Goal: Book appointment/travel/reservation

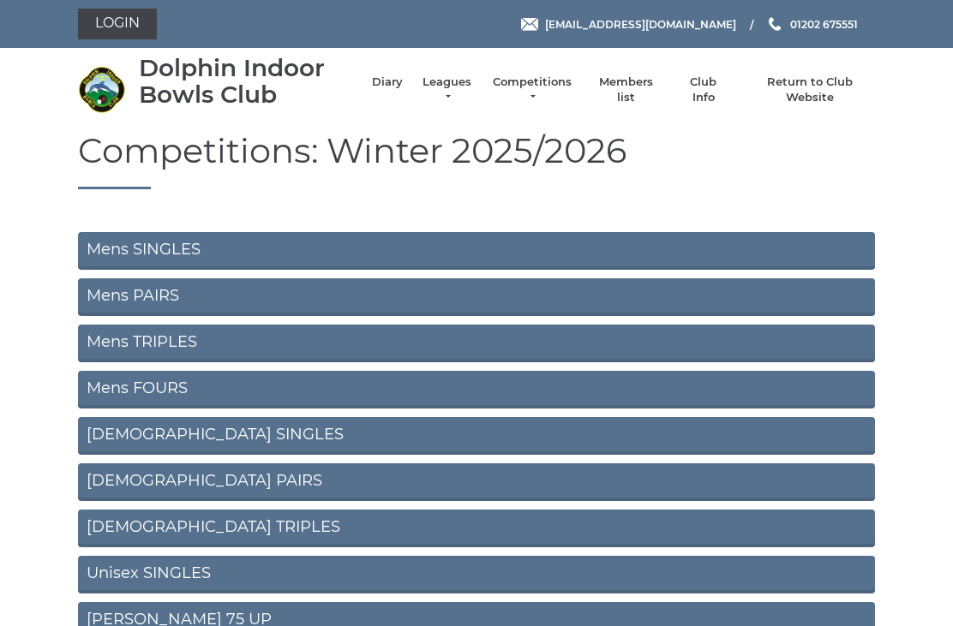
scroll to position [88, 0]
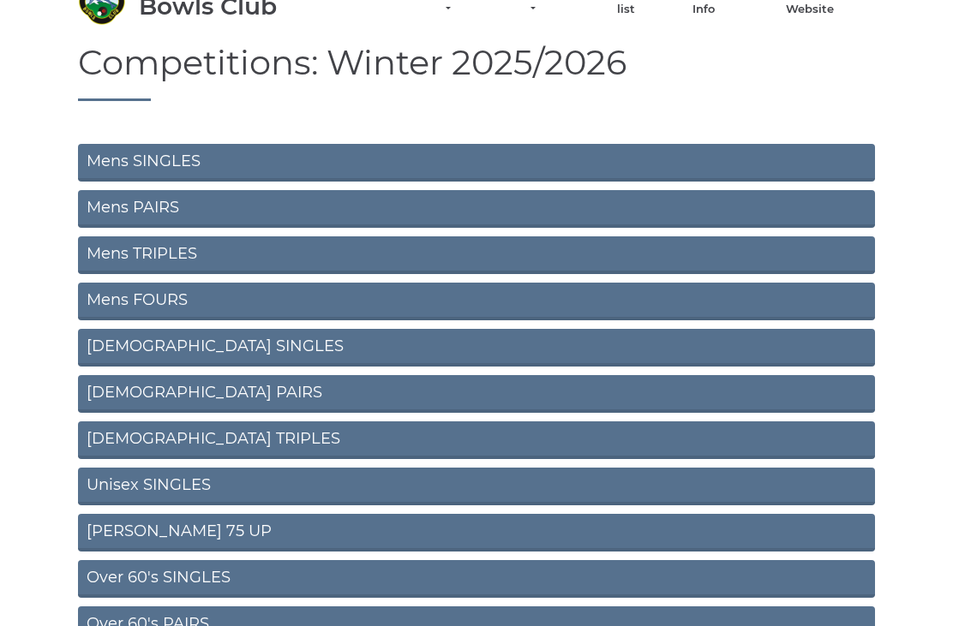
click at [112, 161] on link "Mens SINGLES" at bounding box center [476, 163] width 797 height 38
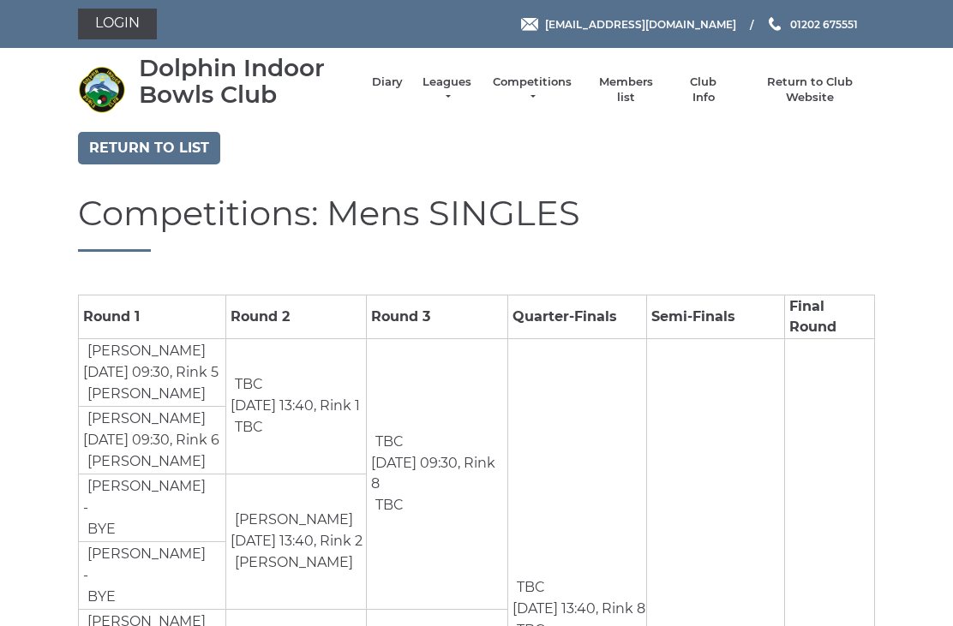
click at [159, 138] on link "Return to list" at bounding box center [149, 148] width 142 height 33
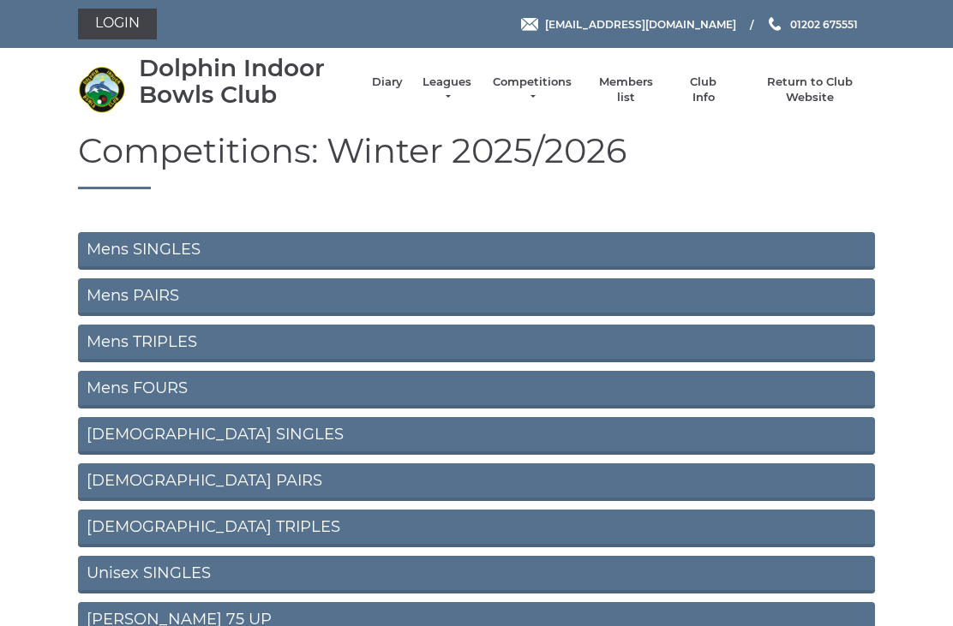
click at [158, 290] on link "Mens PAIRS" at bounding box center [476, 297] width 797 height 38
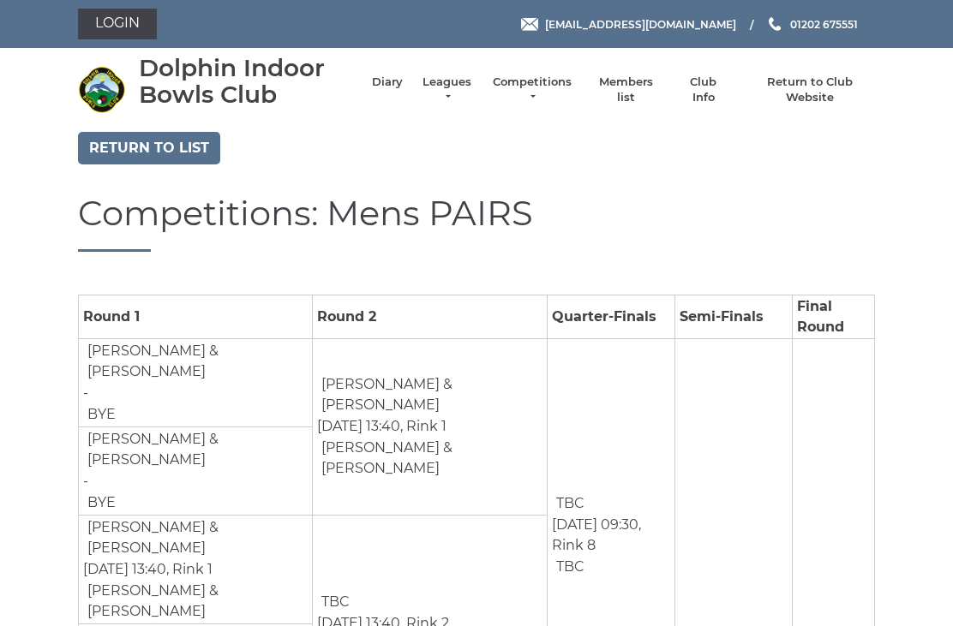
click at [164, 135] on link "Return to list" at bounding box center [149, 148] width 142 height 33
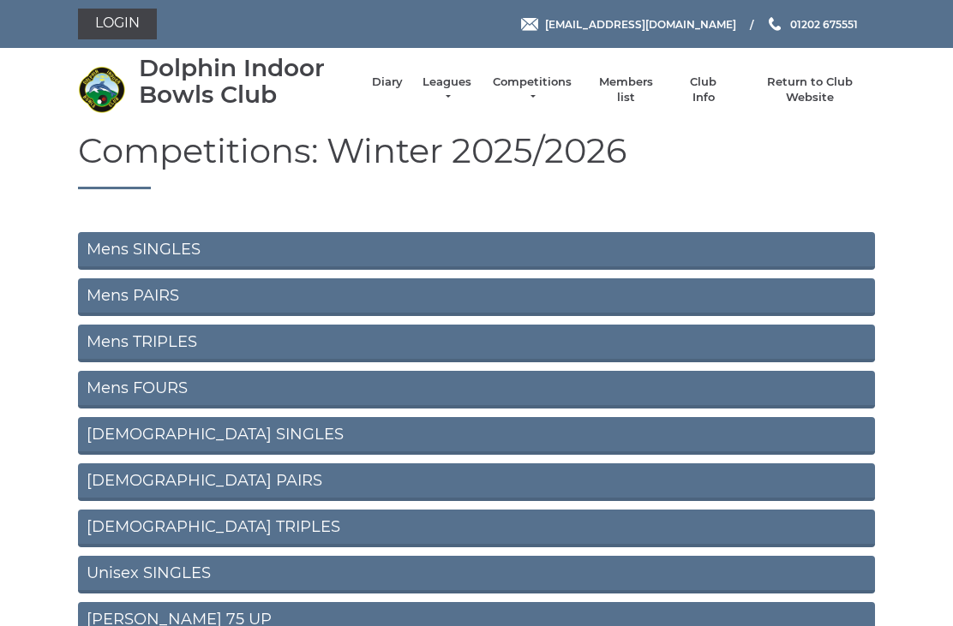
click at [174, 333] on link "Mens TRIPLES" at bounding box center [476, 344] width 797 height 38
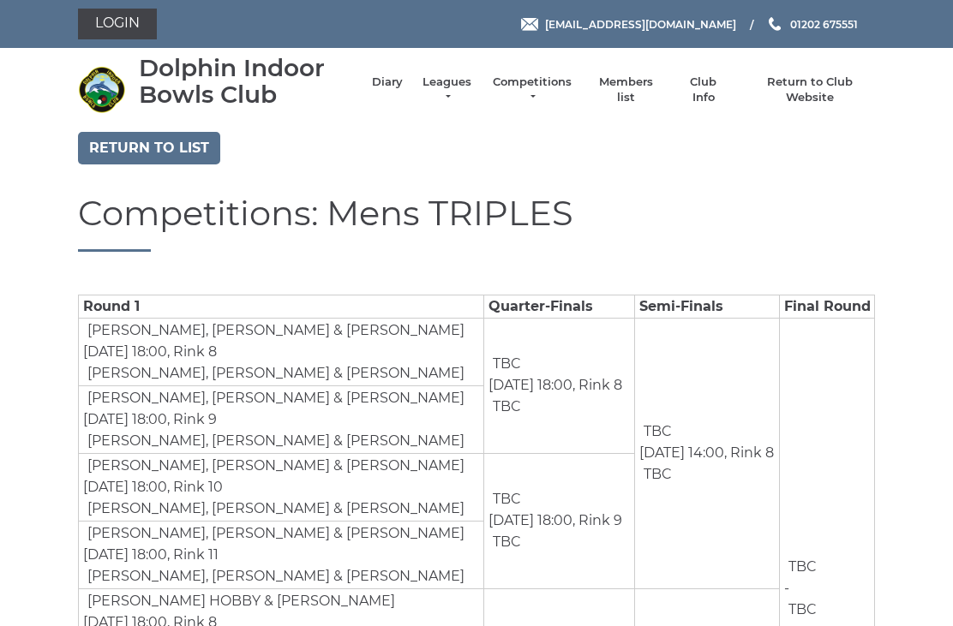
click at [167, 144] on link "Return to list" at bounding box center [149, 148] width 142 height 33
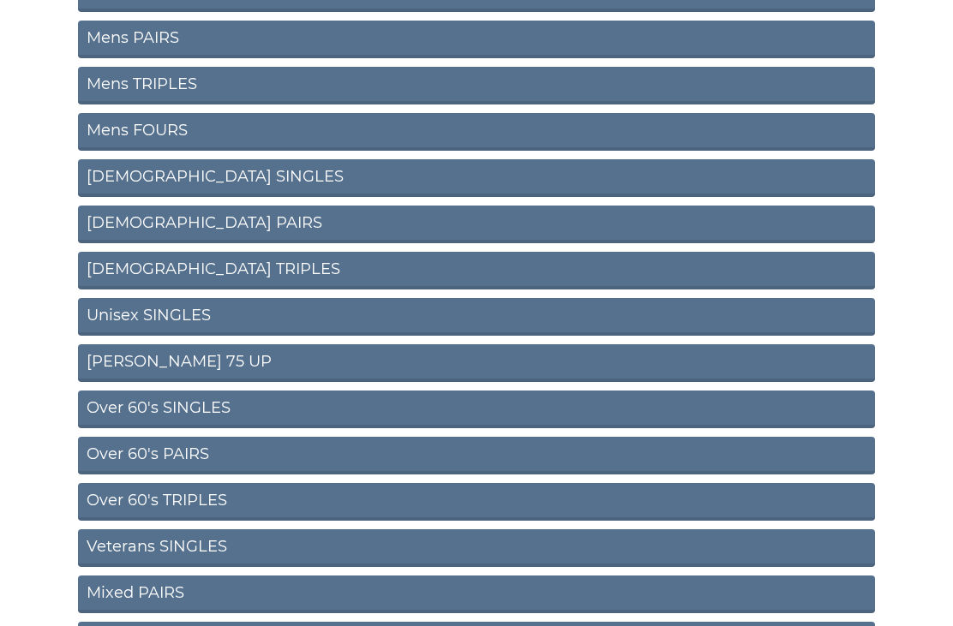
scroll to position [266, 0]
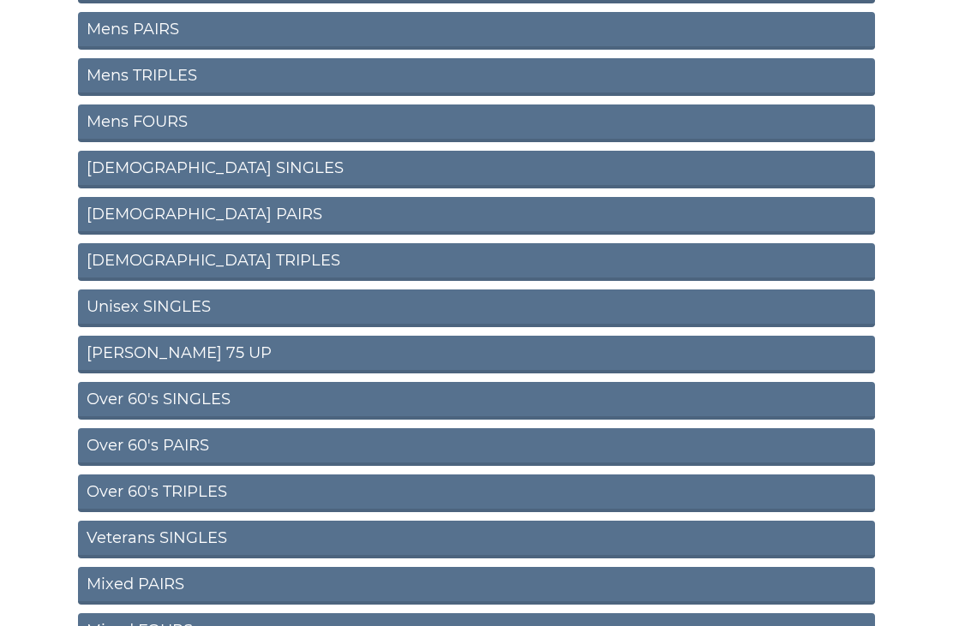
click at [182, 297] on link "Unisex SINGLES" at bounding box center [476, 309] width 797 height 38
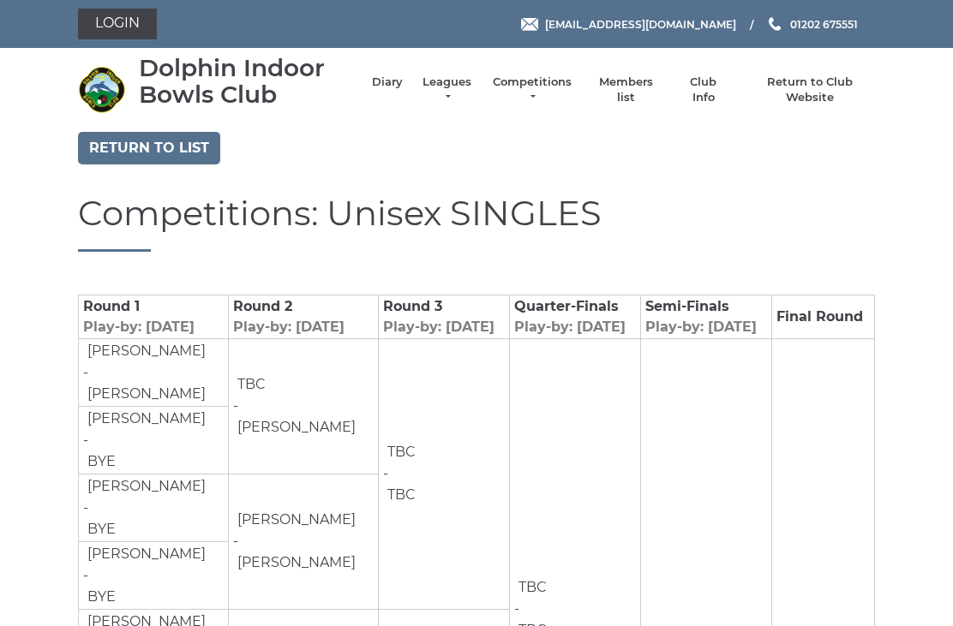
click at [169, 143] on link "Return to list" at bounding box center [149, 148] width 142 height 33
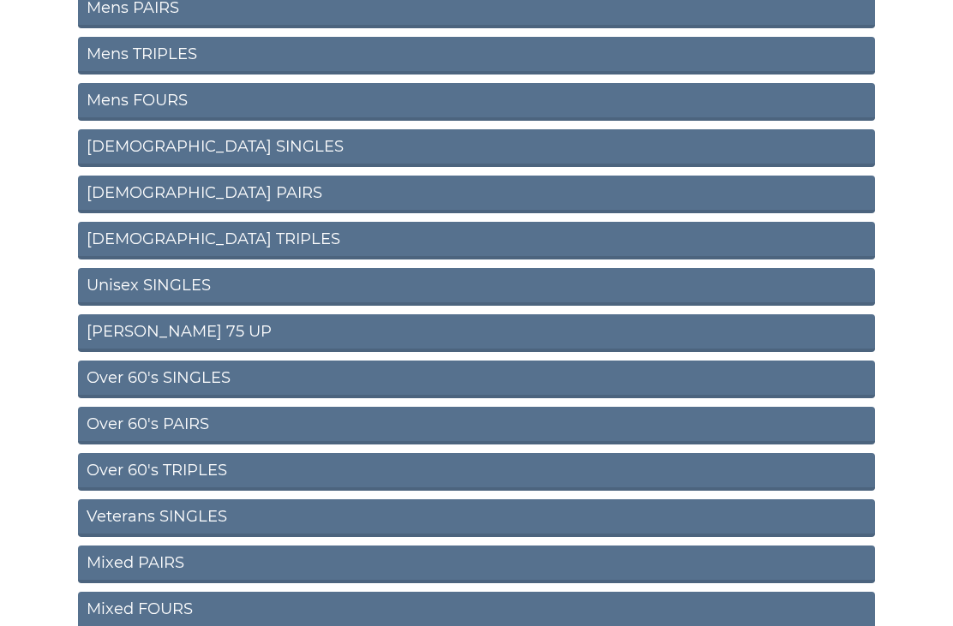
scroll to position [290, 0]
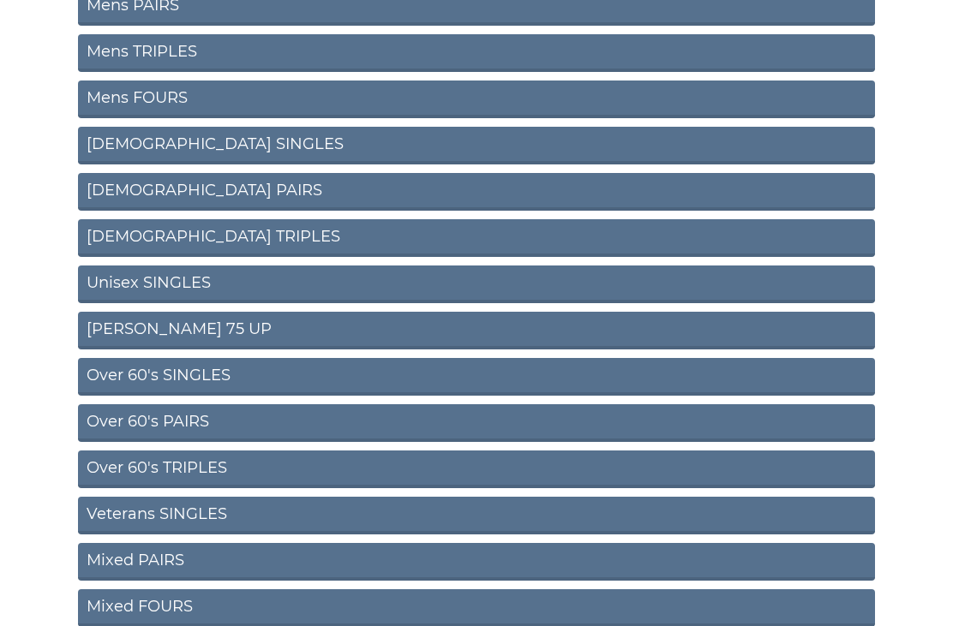
click at [187, 320] on link "Ron Jeffery 75 UP" at bounding box center [476, 332] width 797 height 38
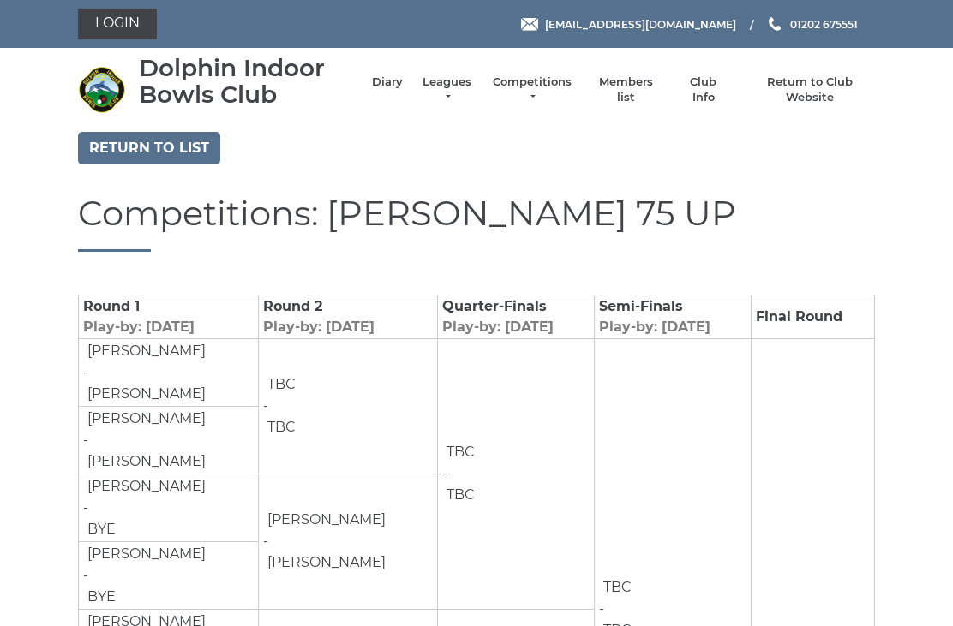
click at [184, 140] on link "Return to list" at bounding box center [149, 148] width 142 height 33
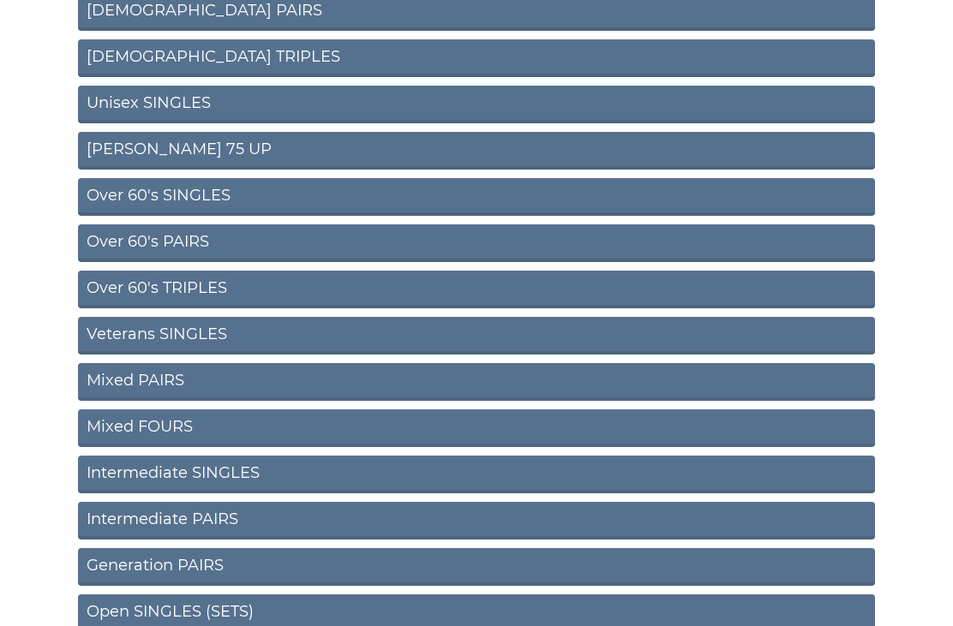
scroll to position [470, 0]
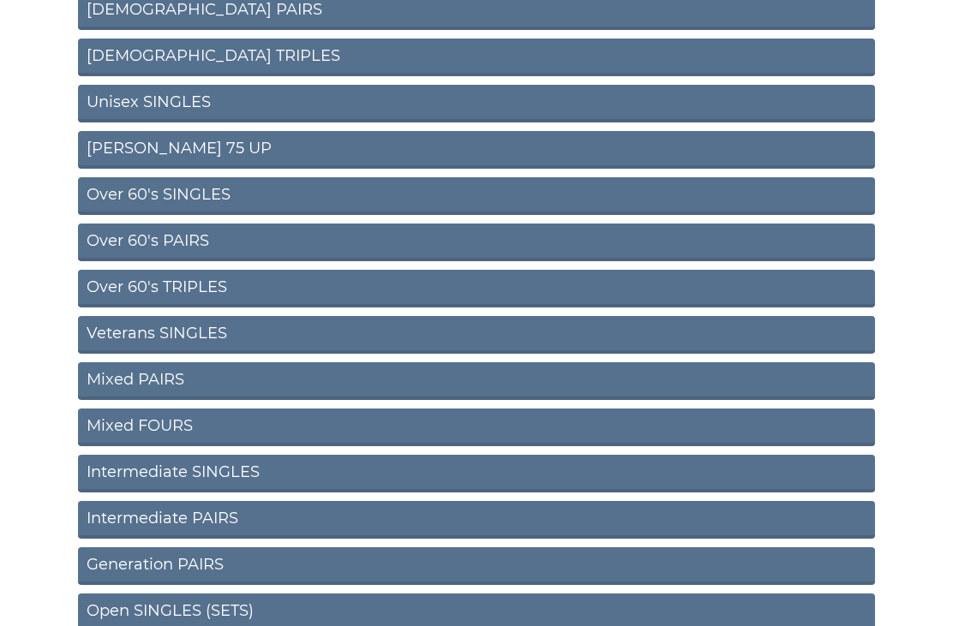
click at [206, 188] on link "Over 60's SINGLES" at bounding box center [476, 197] width 797 height 38
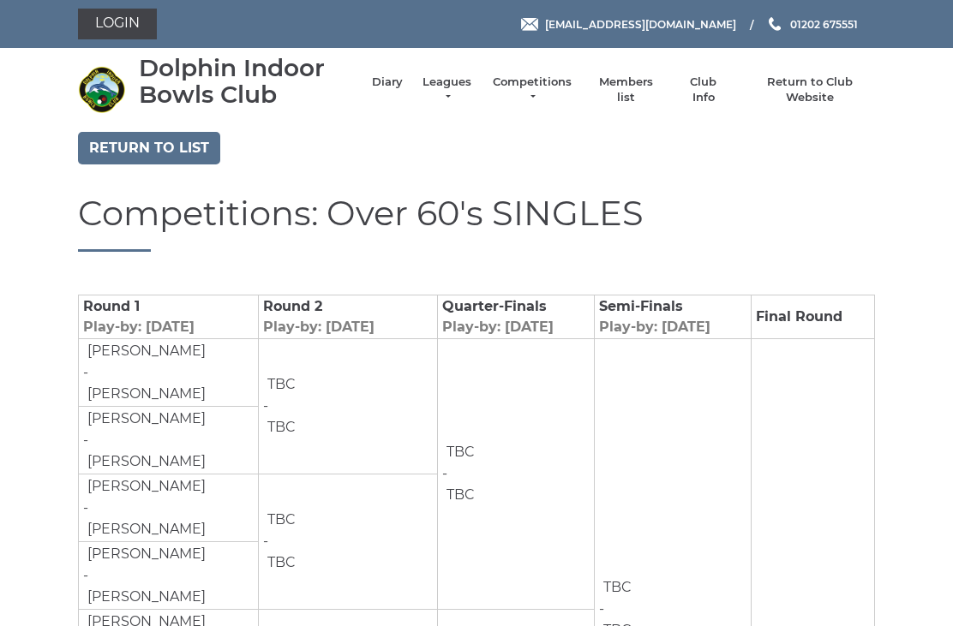
click at [188, 142] on link "Return to list" at bounding box center [149, 148] width 142 height 33
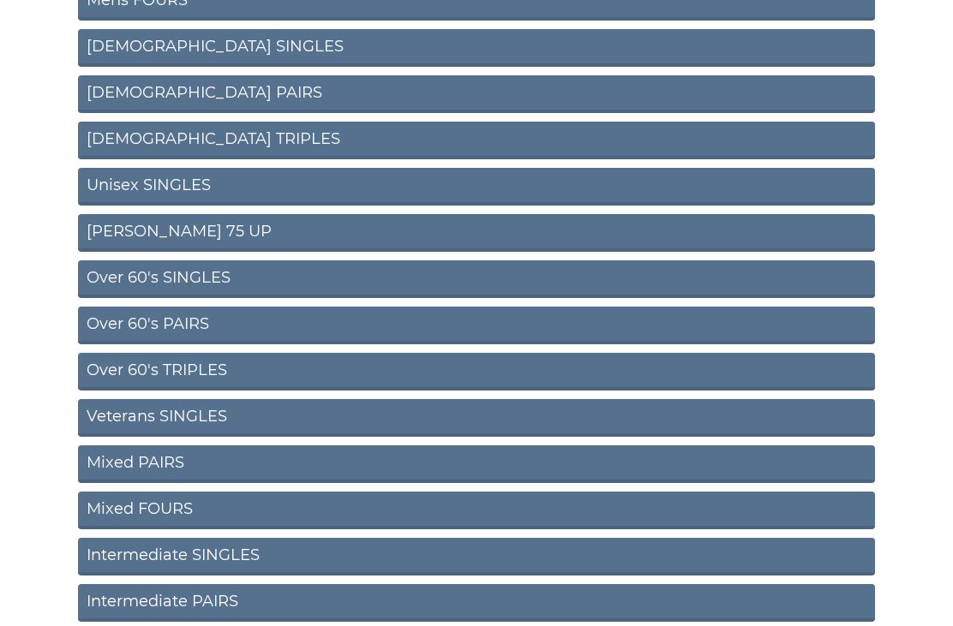
scroll to position [408, 0]
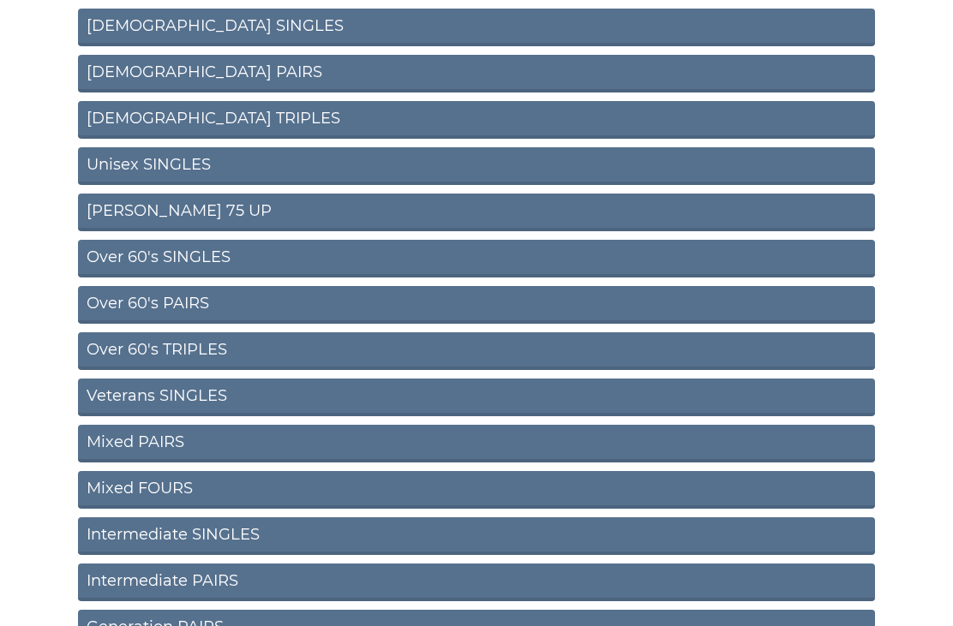
click at [196, 292] on link "Over 60's PAIRS" at bounding box center [476, 306] width 797 height 38
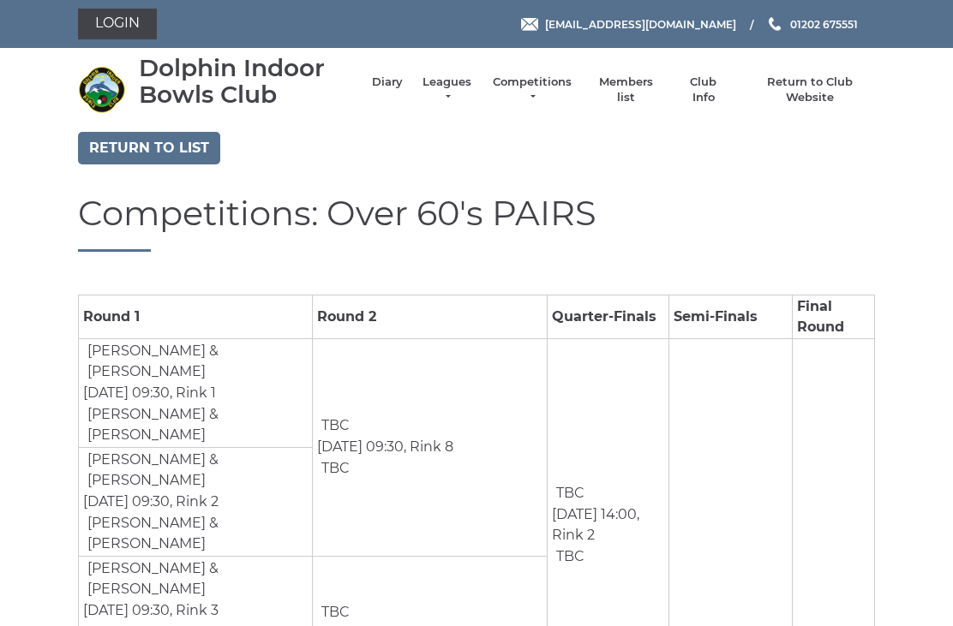
click at [170, 137] on link "Return to list" at bounding box center [149, 148] width 142 height 33
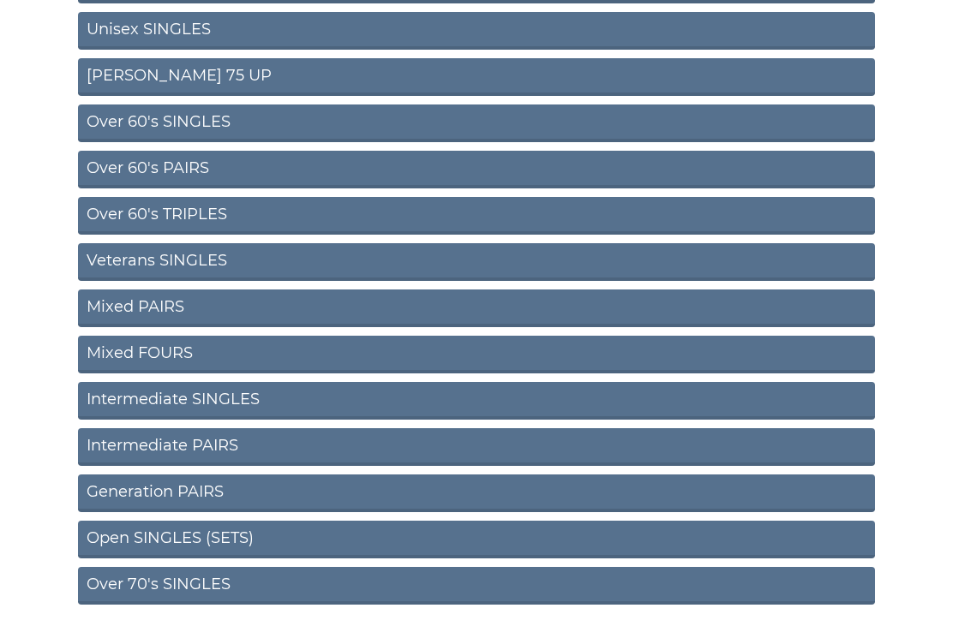
scroll to position [549, 0]
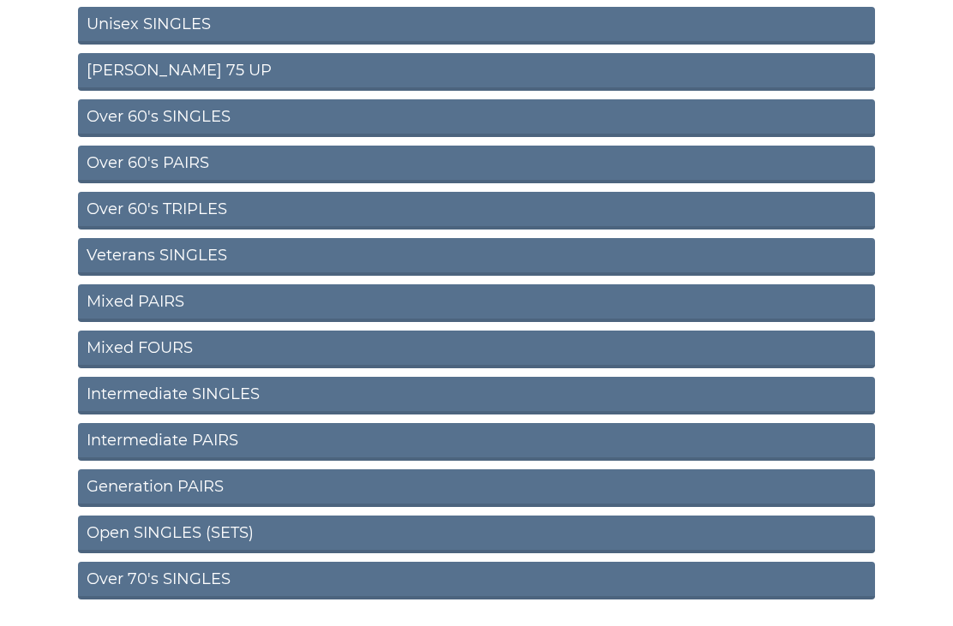
click at [200, 200] on link "Over 60's TRIPLES" at bounding box center [476, 211] width 797 height 38
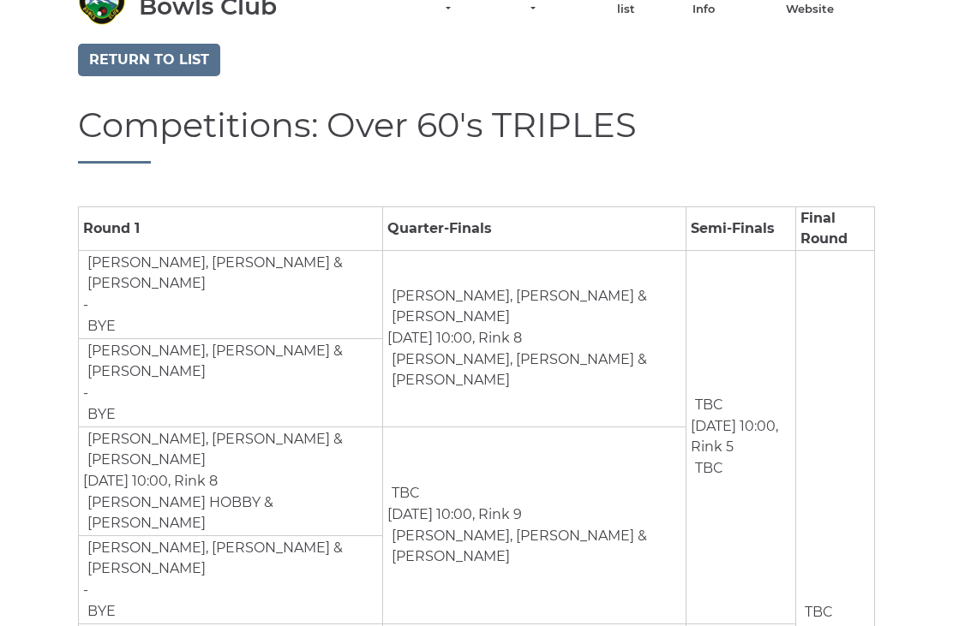
scroll to position [88, 0]
click at [170, 54] on link "Return to list" at bounding box center [149, 60] width 142 height 33
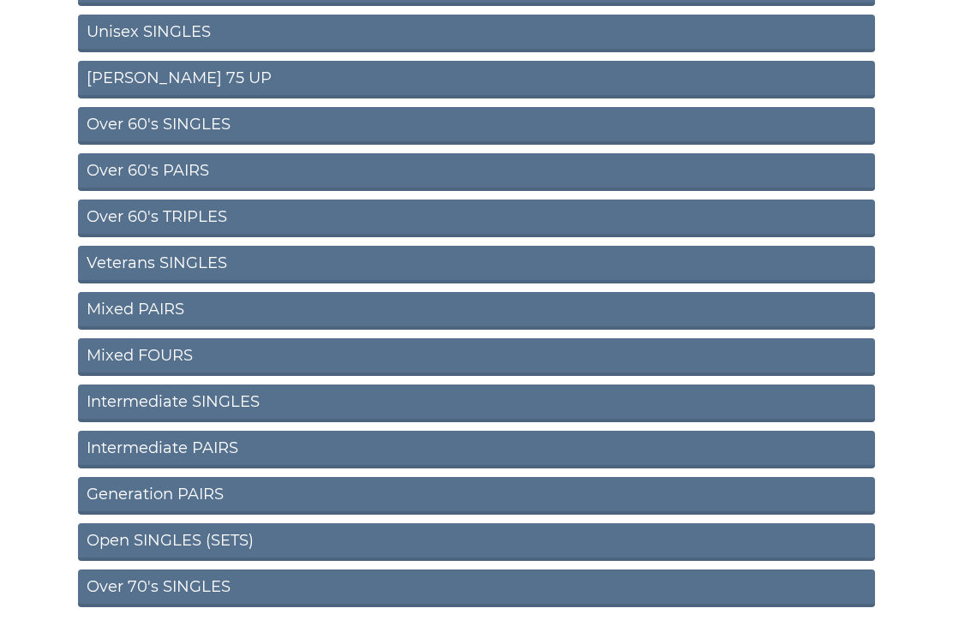
scroll to position [549, 0]
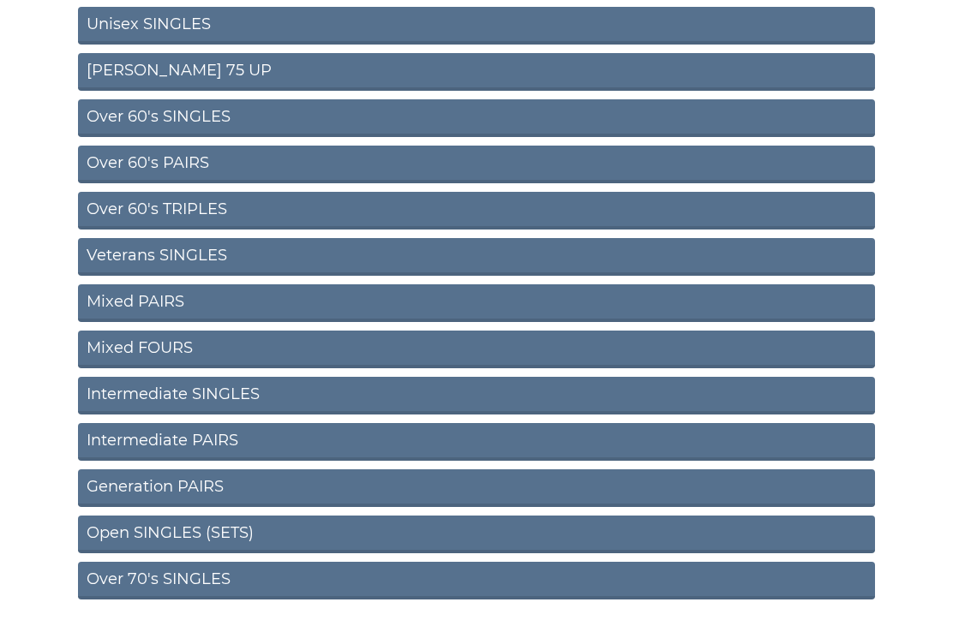
click at [237, 527] on link "Open SINGLES (SETS)" at bounding box center [476, 535] width 797 height 38
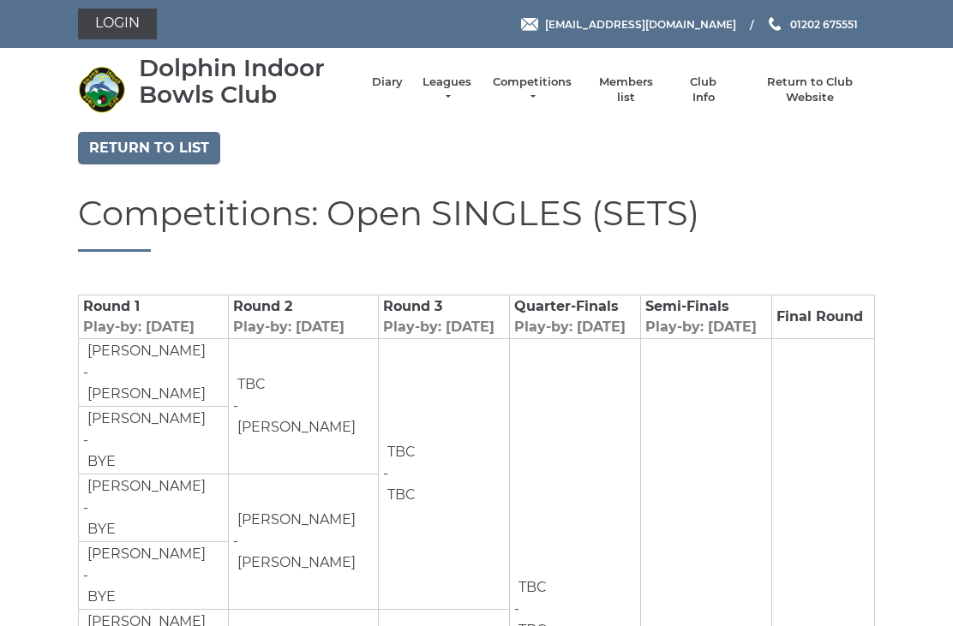
click at [172, 148] on link "Return to list" at bounding box center [149, 148] width 142 height 33
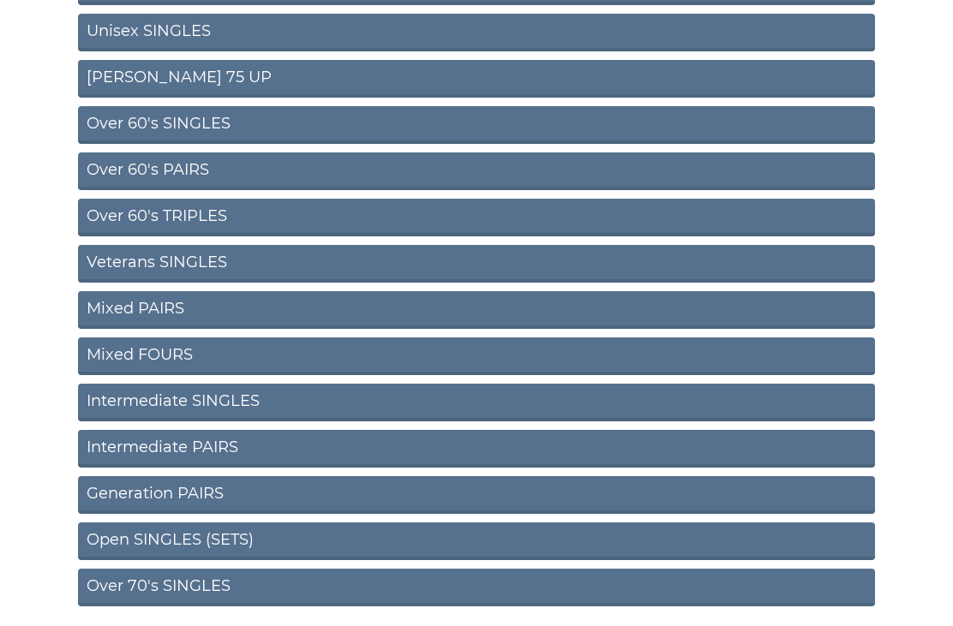
scroll to position [549, 0]
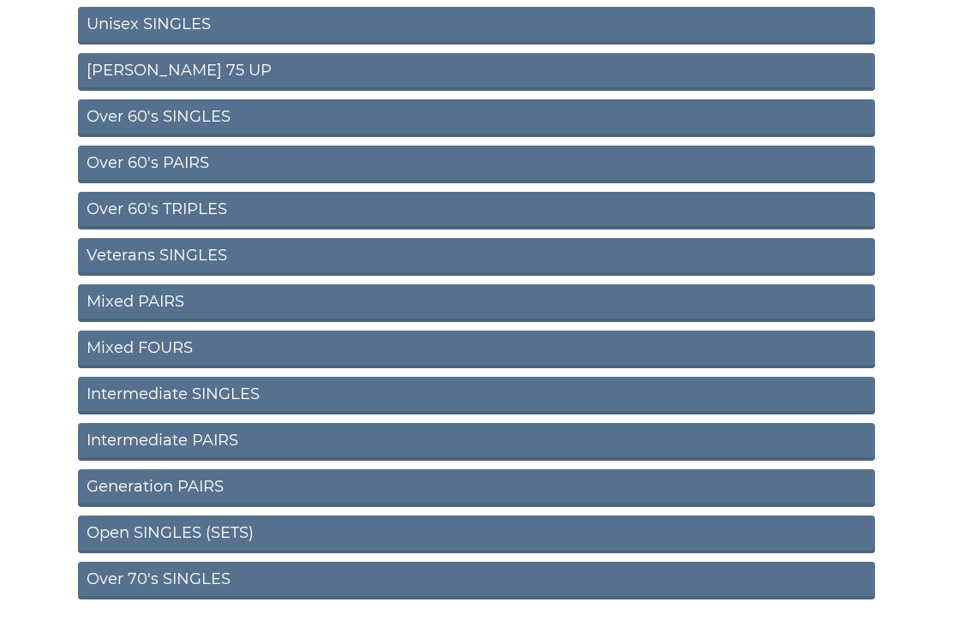
click at [229, 576] on link "Over 70's SINGLES" at bounding box center [476, 581] width 797 height 38
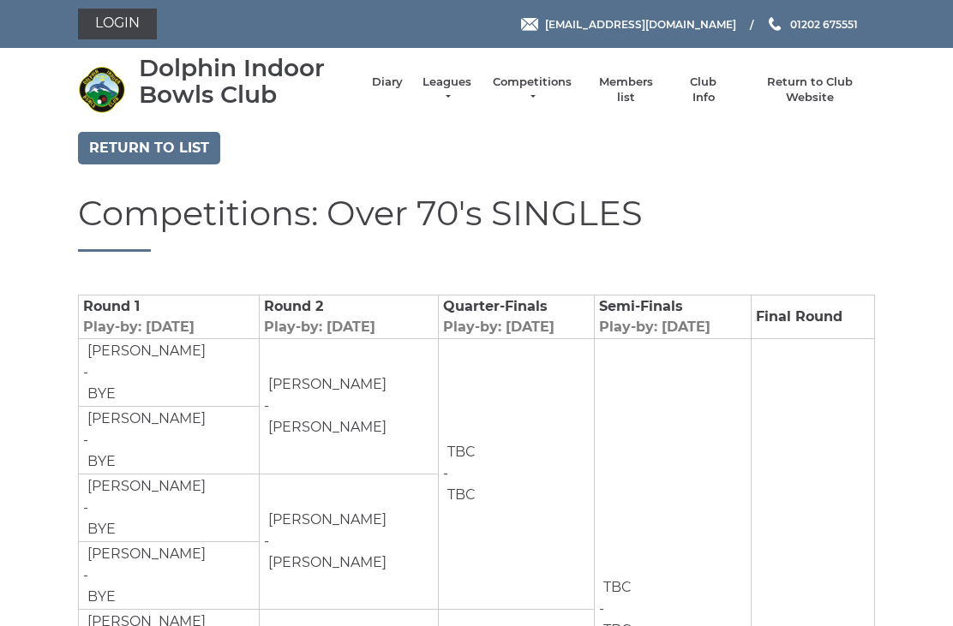
click at [394, 90] on link "Diary" at bounding box center [387, 82] width 31 height 15
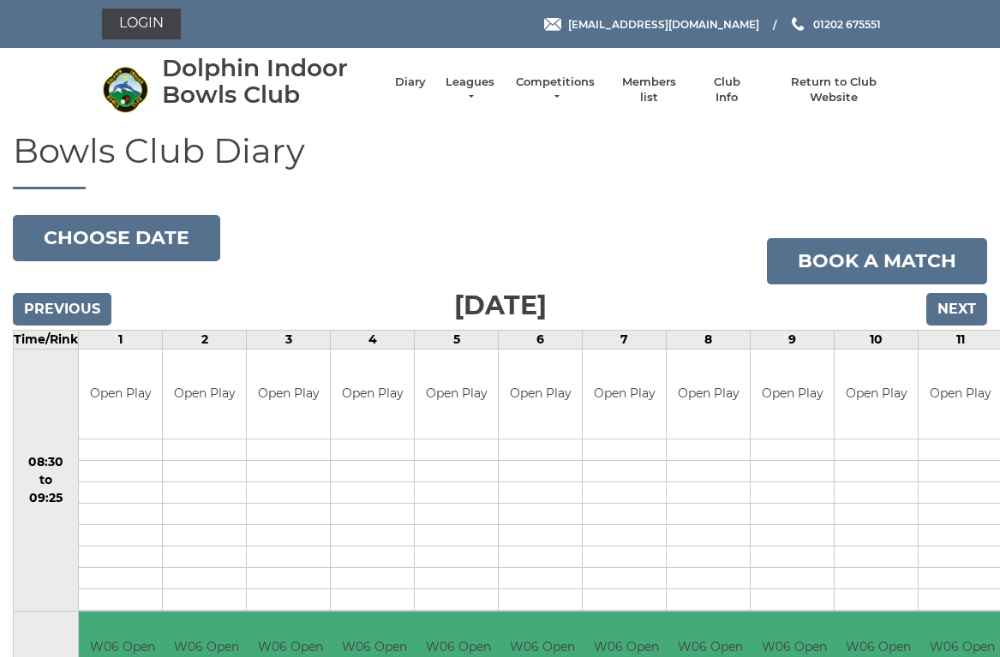
click at [175, 227] on button "Choose date" at bounding box center [116, 238] width 207 height 46
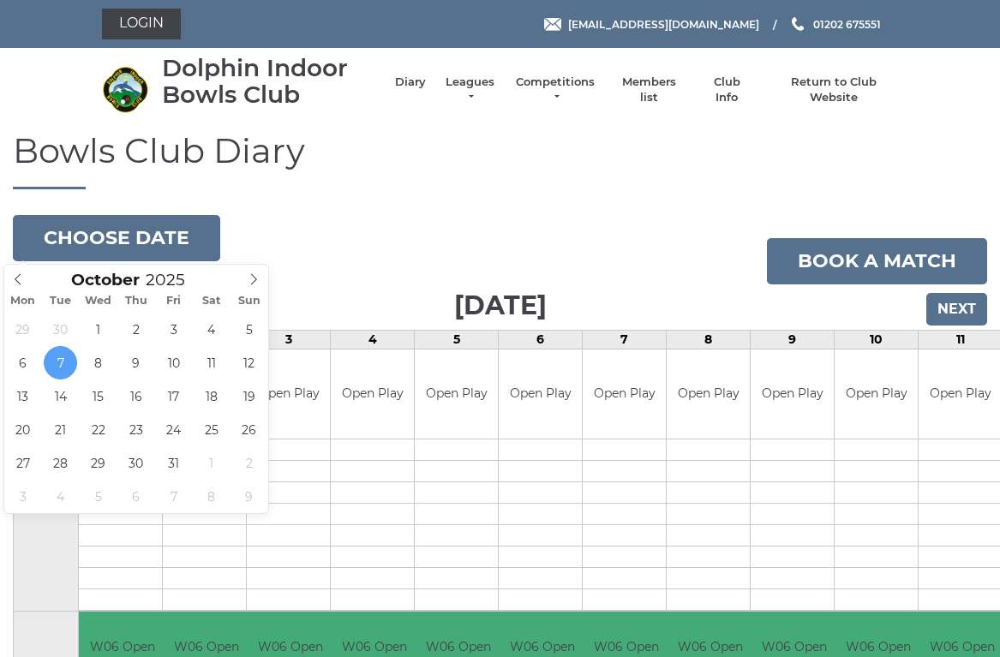
type input "[DATE]"
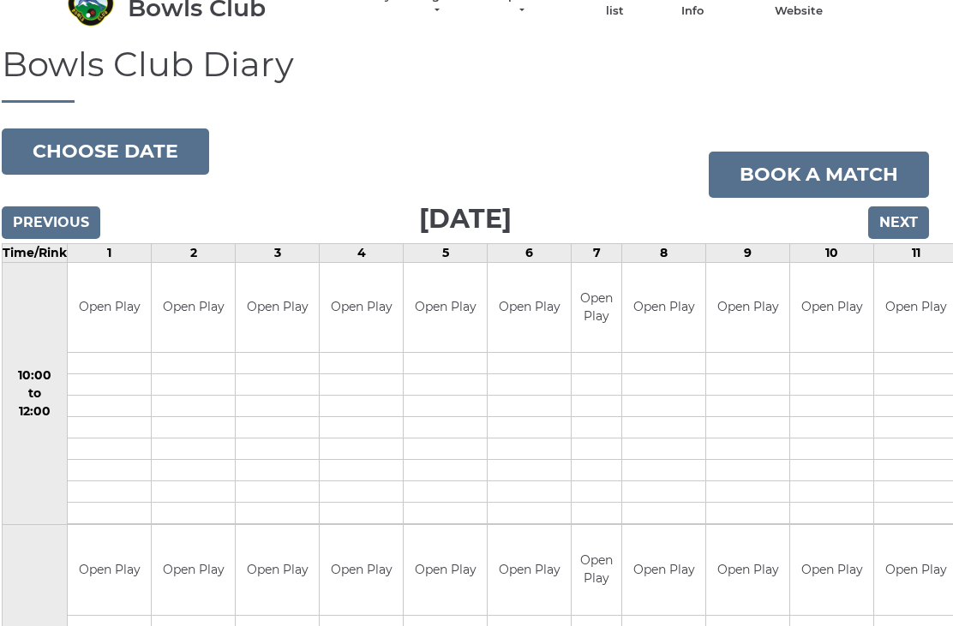
scroll to position [85, 11]
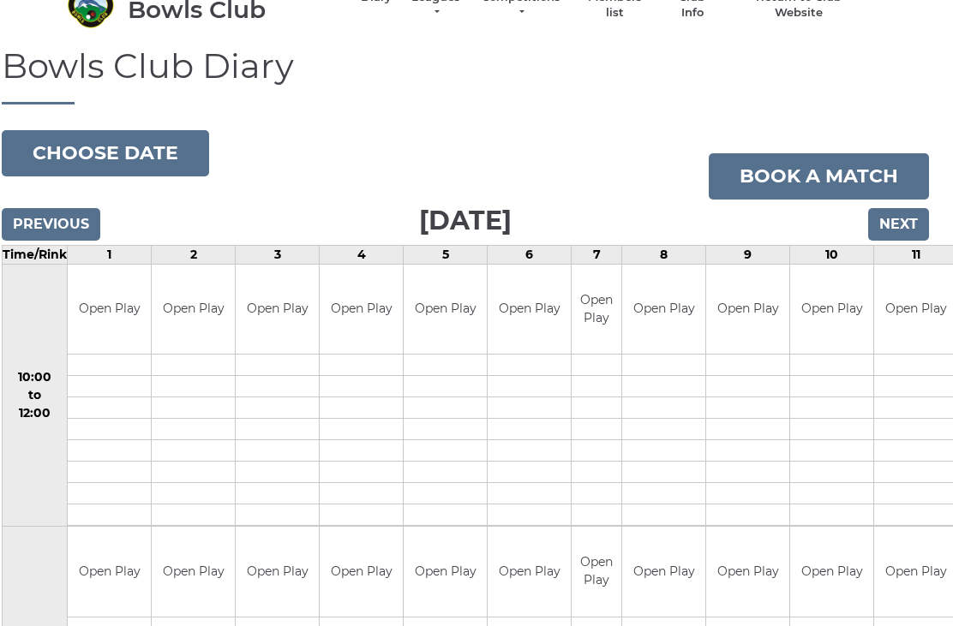
click at [870, 170] on link "Book a match" at bounding box center [818, 176] width 220 height 46
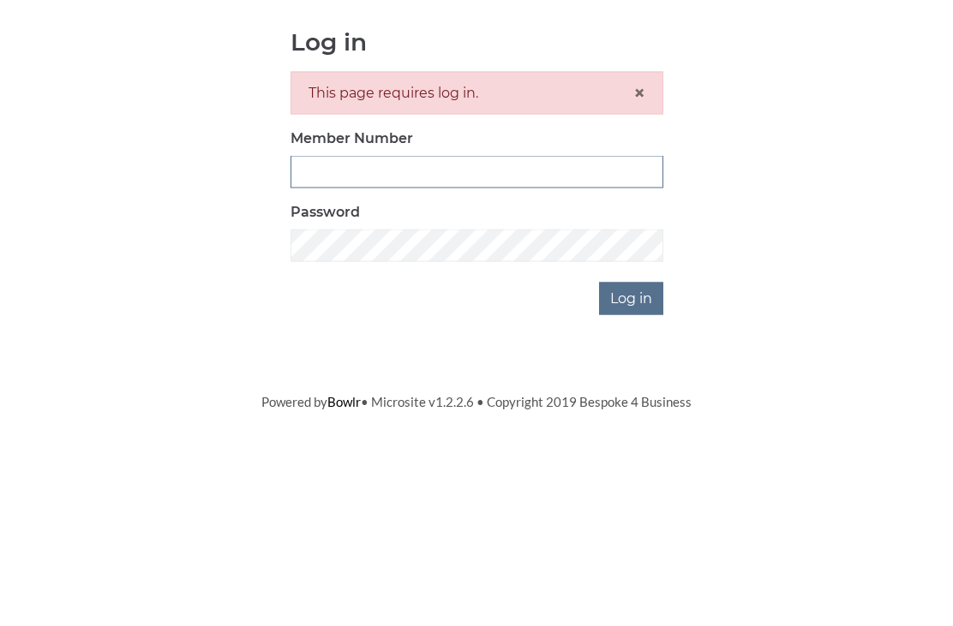
type input "2406"
click at [632, 463] on input "Log in" at bounding box center [631, 479] width 64 height 33
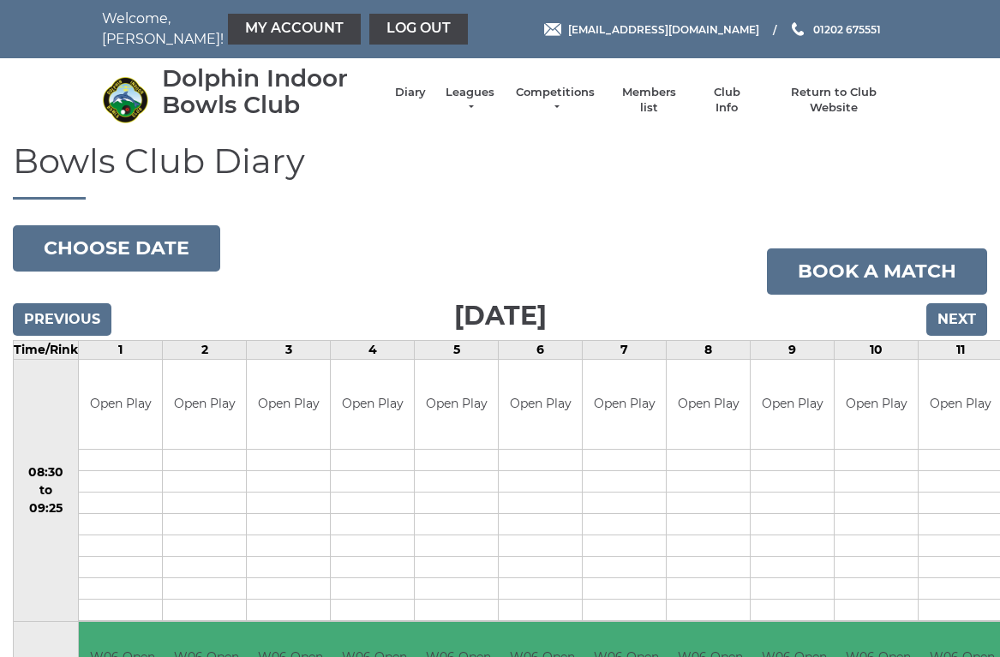
scroll to position [4, 0]
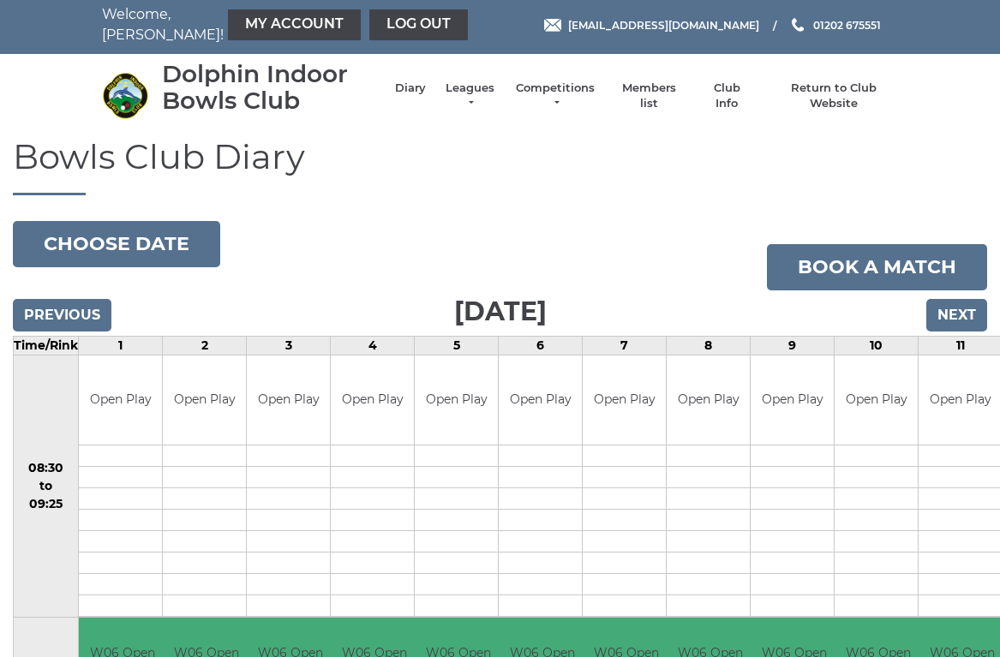
click at [904, 261] on link "Book a match" at bounding box center [877, 267] width 220 height 46
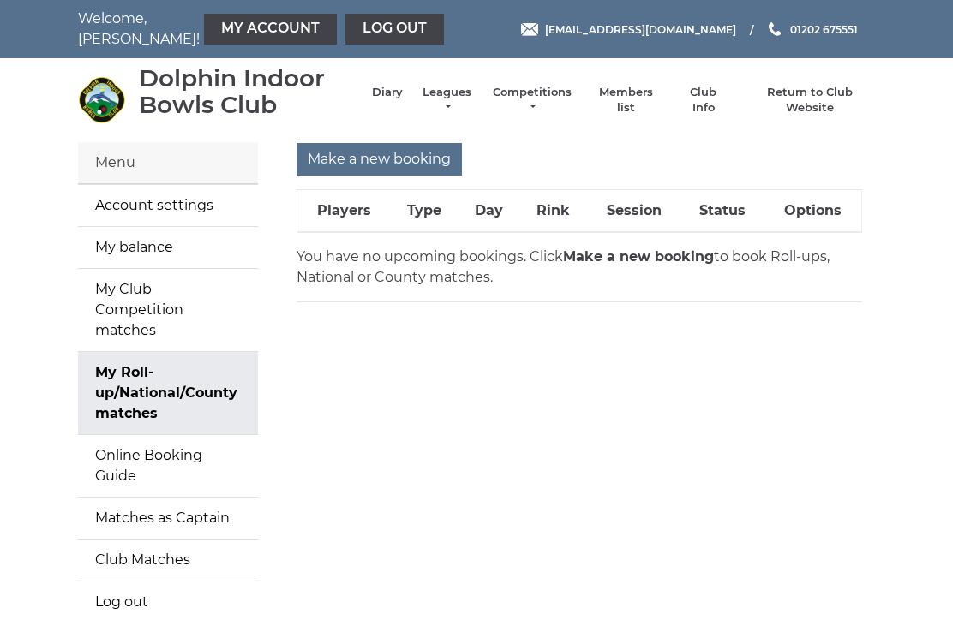
click at [415, 153] on input "Make a new booking" at bounding box center [378, 159] width 165 height 33
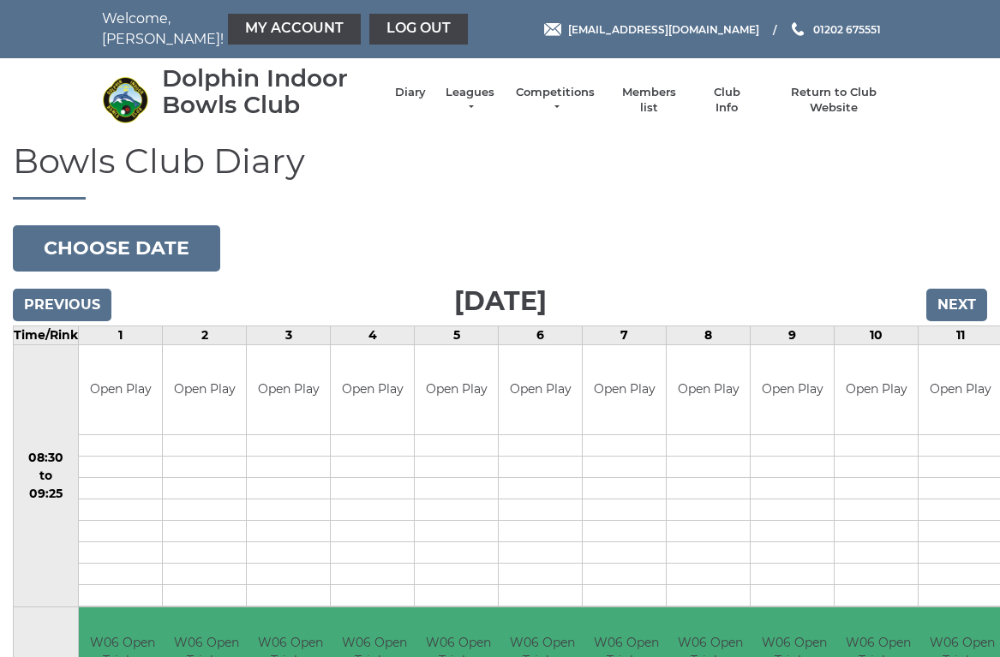
scroll to position [4, 0]
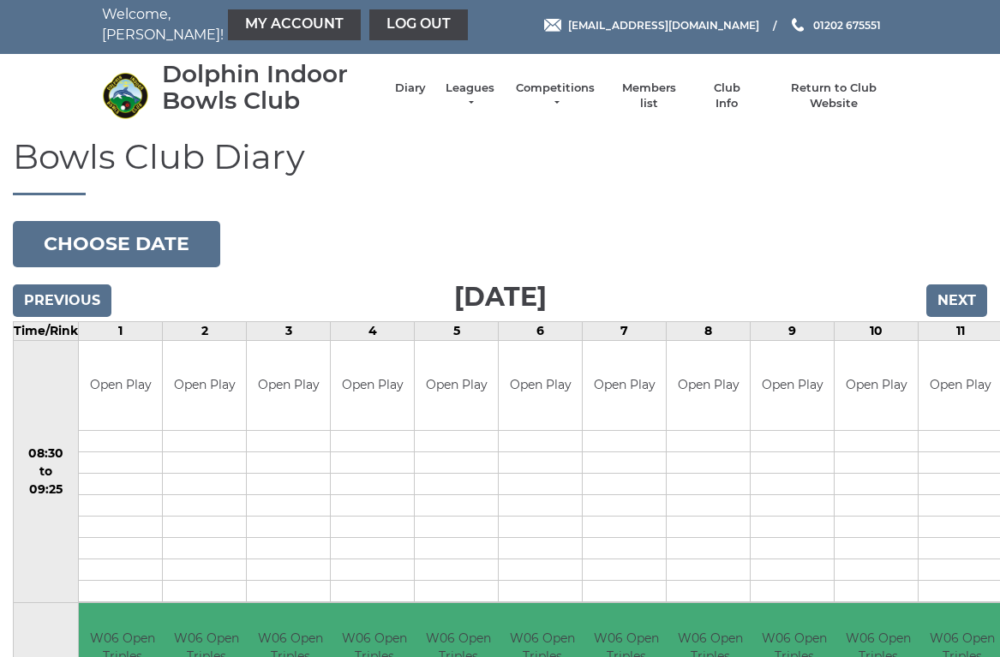
click at [164, 236] on button "Choose date" at bounding box center [116, 244] width 207 height 46
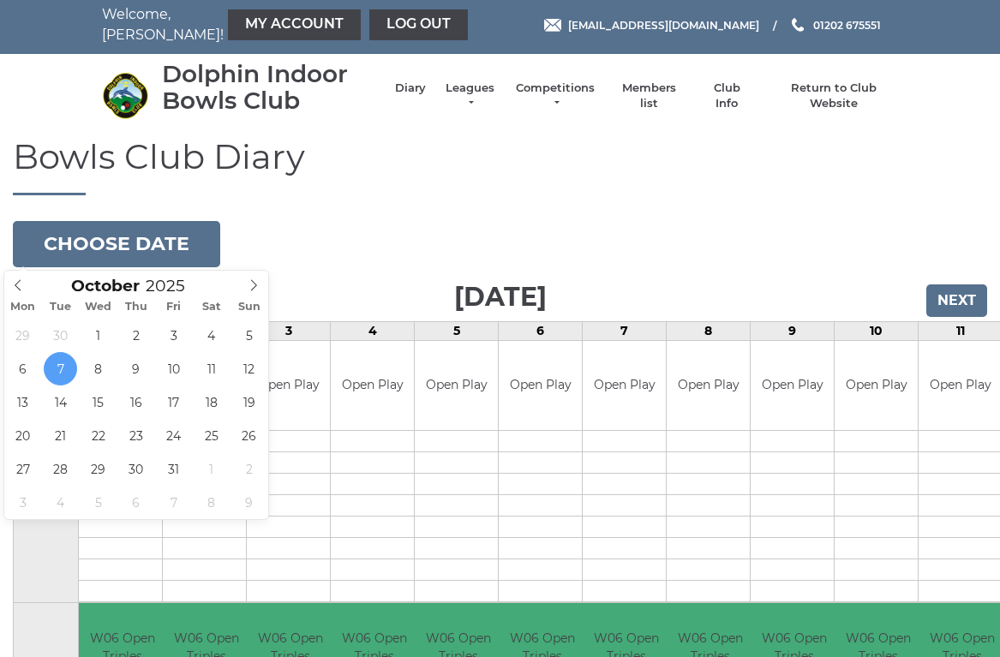
type input "2025-10-26"
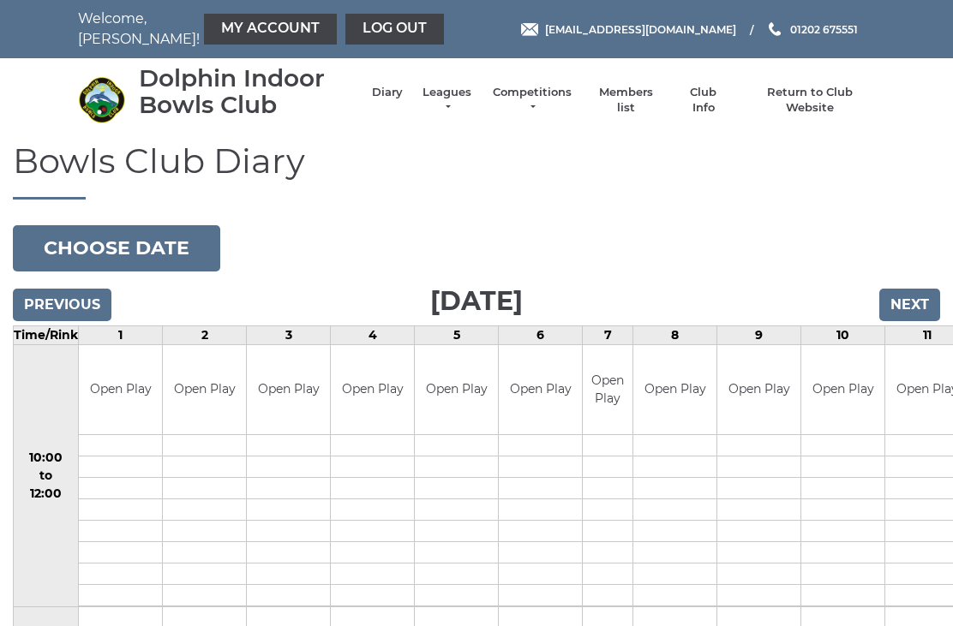
click at [765, 420] on td "Open Play" at bounding box center [758, 390] width 83 height 90
click at [756, 446] on td at bounding box center [758, 445] width 83 height 21
click at [769, 435] on td at bounding box center [758, 445] width 83 height 21
click at [761, 435] on td at bounding box center [758, 445] width 83 height 21
click at [764, 417] on td "Open Play" at bounding box center [758, 390] width 83 height 90
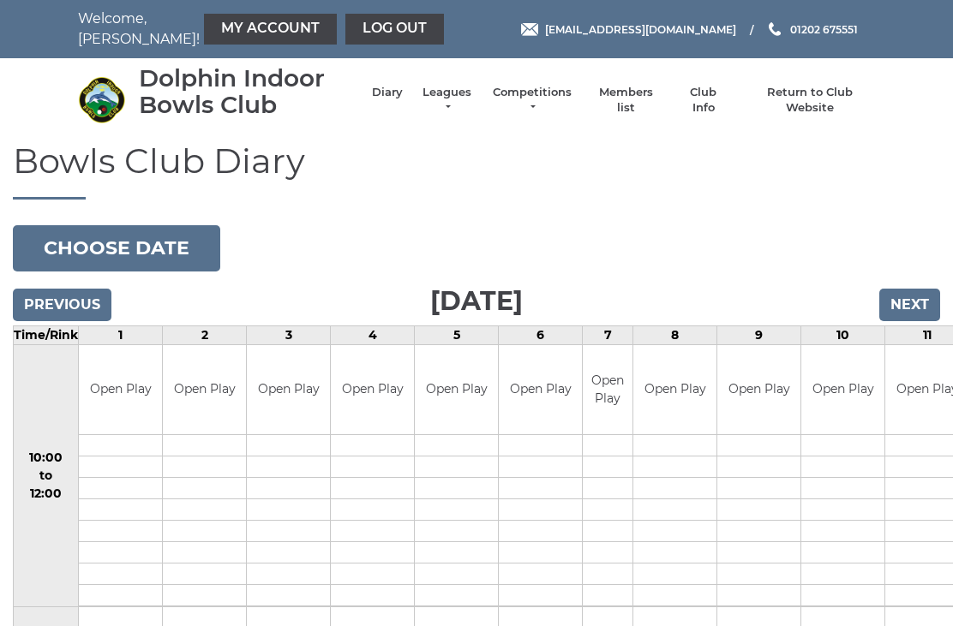
click at [205, 452] on td at bounding box center [204, 445] width 83 height 21
click at [765, 432] on td "Open Play" at bounding box center [758, 390] width 83 height 90
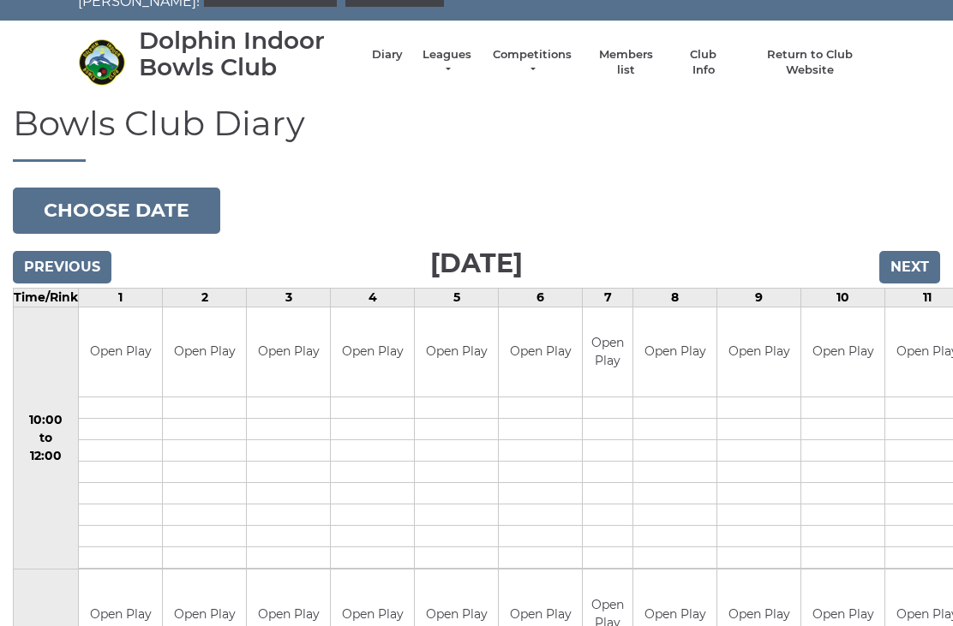
scroll to position [35, 0]
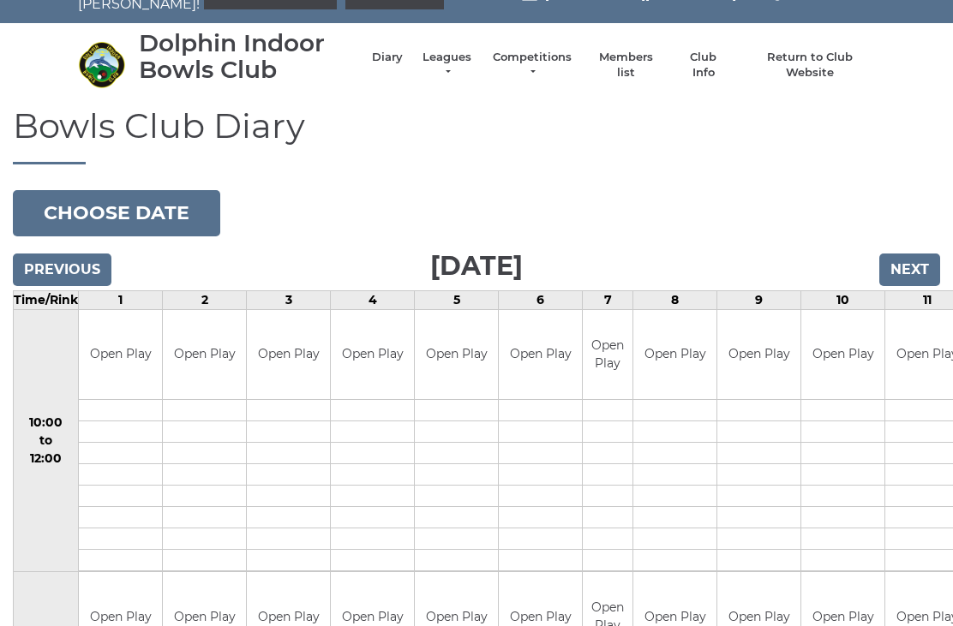
click at [801, 374] on td "Open Play" at bounding box center [842, 355] width 83 height 90
click at [775, 379] on td "Open Play" at bounding box center [758, 355] width 83 height 90
click at [778, 411] on td at bounding box center [758, 410] width 83 height 21
click at [172, 208] on button "Choose date" at bounding box center [116, 213] width 207 height 46
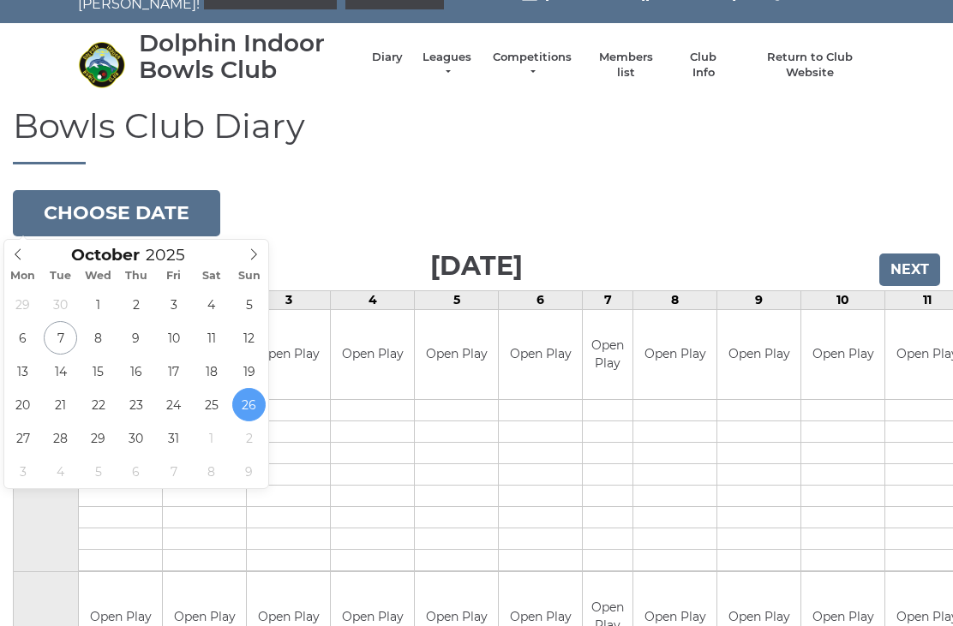
type input "2025-10-25"
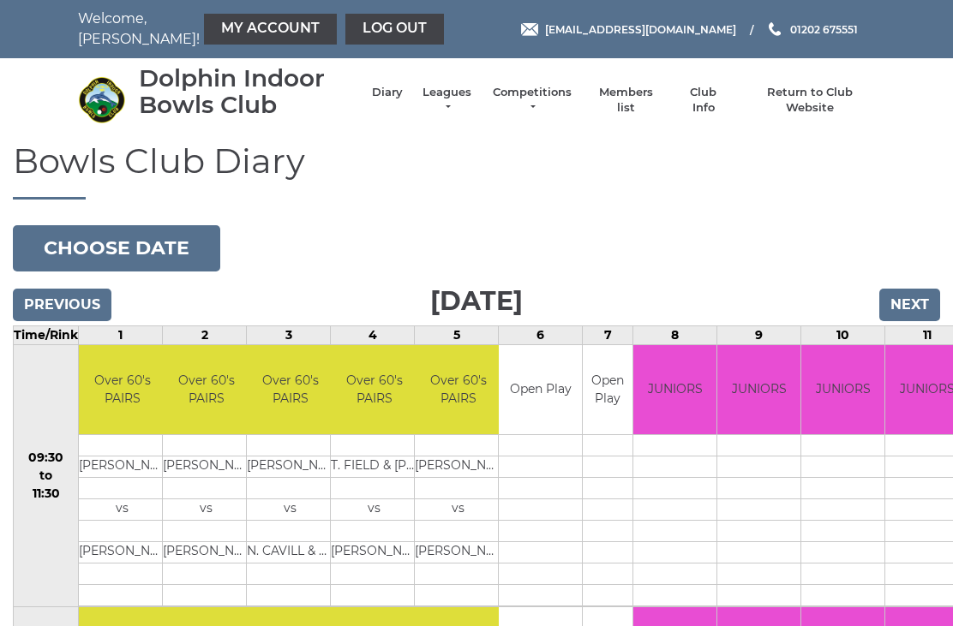
click at [571, 449] on td at bounding box center [540, 445] width 83 height 21
click at [614, 493] on td at bounding box center [608, 488] width 50 height 21
click at [541, 480] on td at bounding box center [540, 488] width 83 height 21
click at [174, 246] on button "Choose date" at bounding box center [116, 248] width 207 height 46
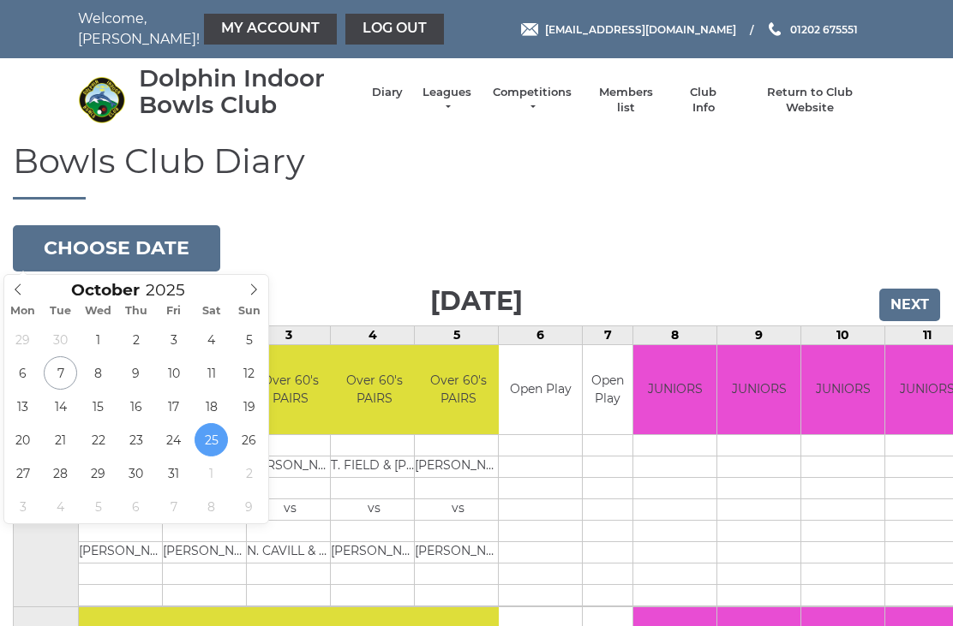
type input "2025-10-18"
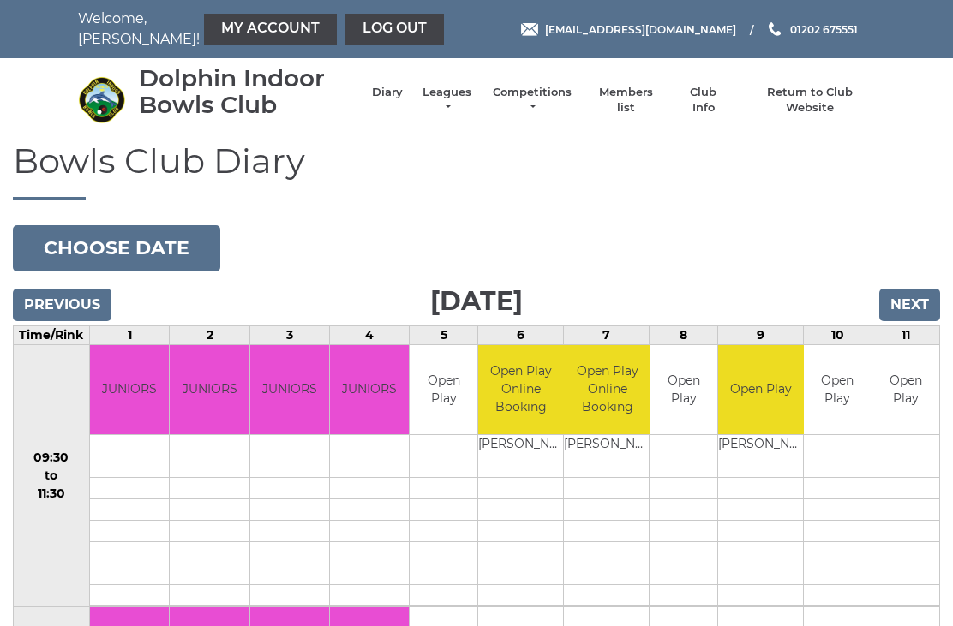
click at [187, 242] on button "Choose date" at bounding box center [116, 248] width 207 height 46
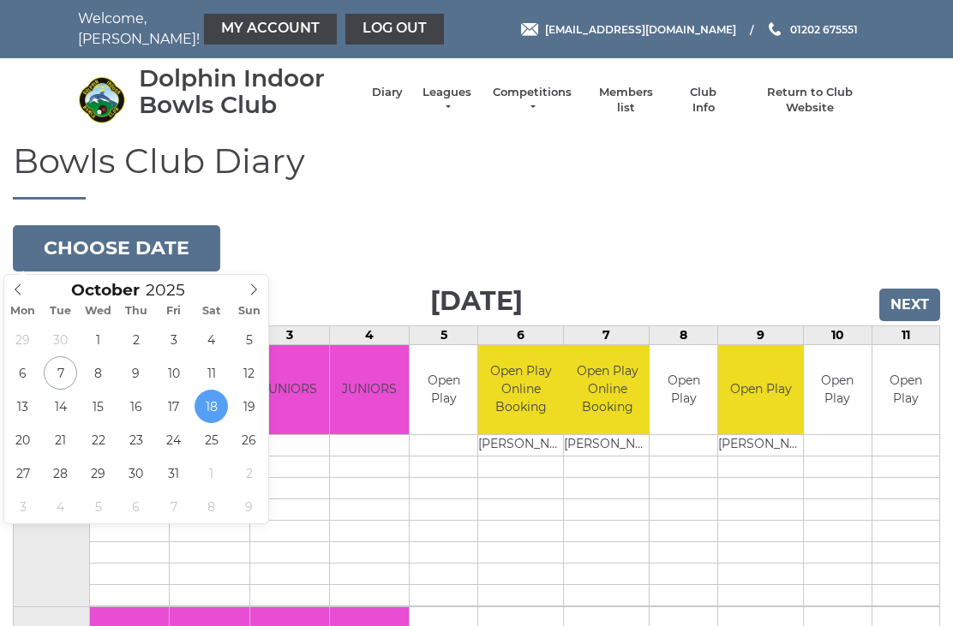
type input "2025-10-26"
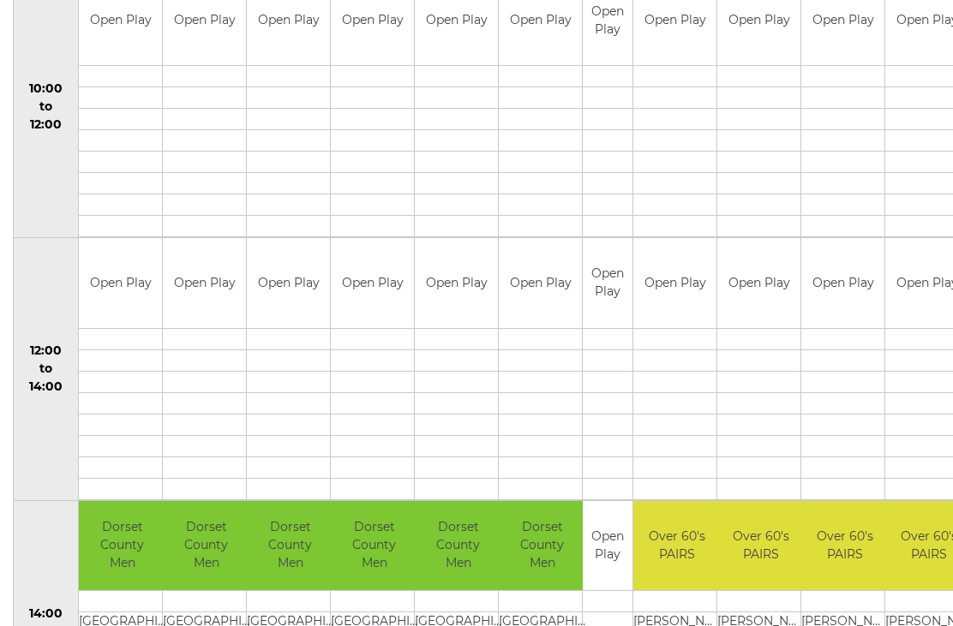
scroll to position [365, 0]
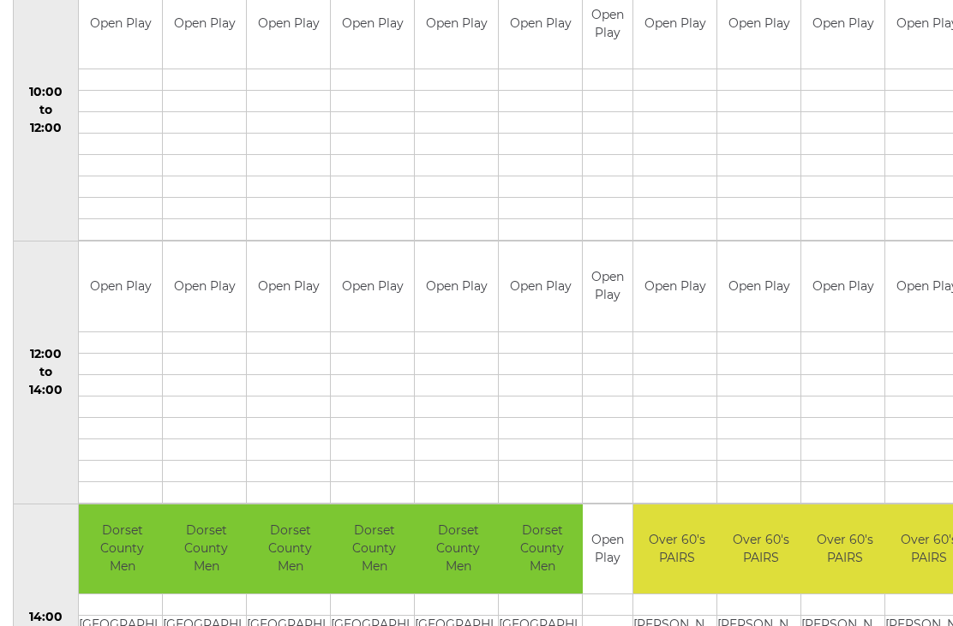
click at [636, 164] on td at bounding box center [674, 166] width 83 height 21
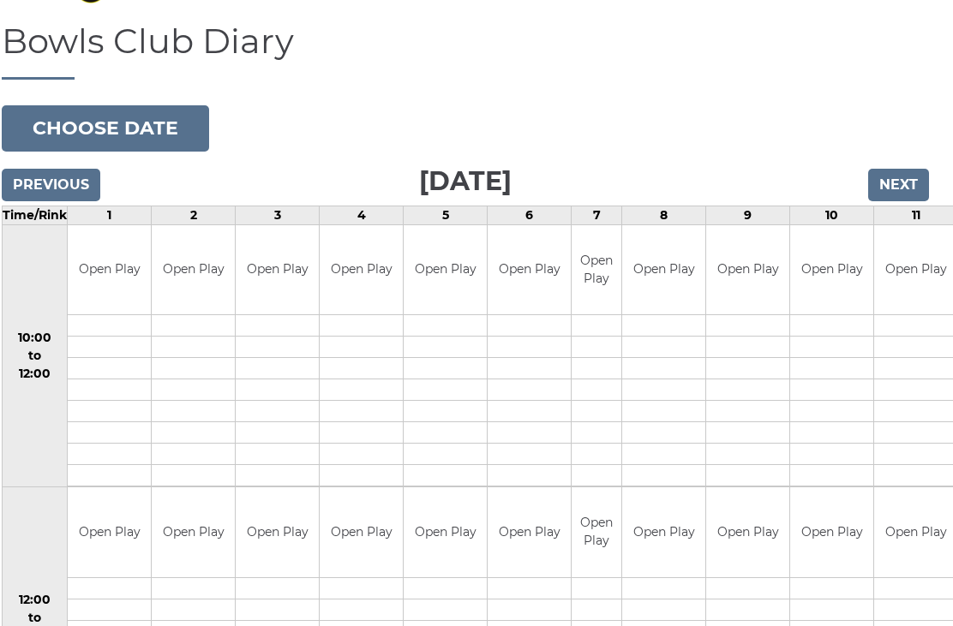
scroll to position [145, 11]
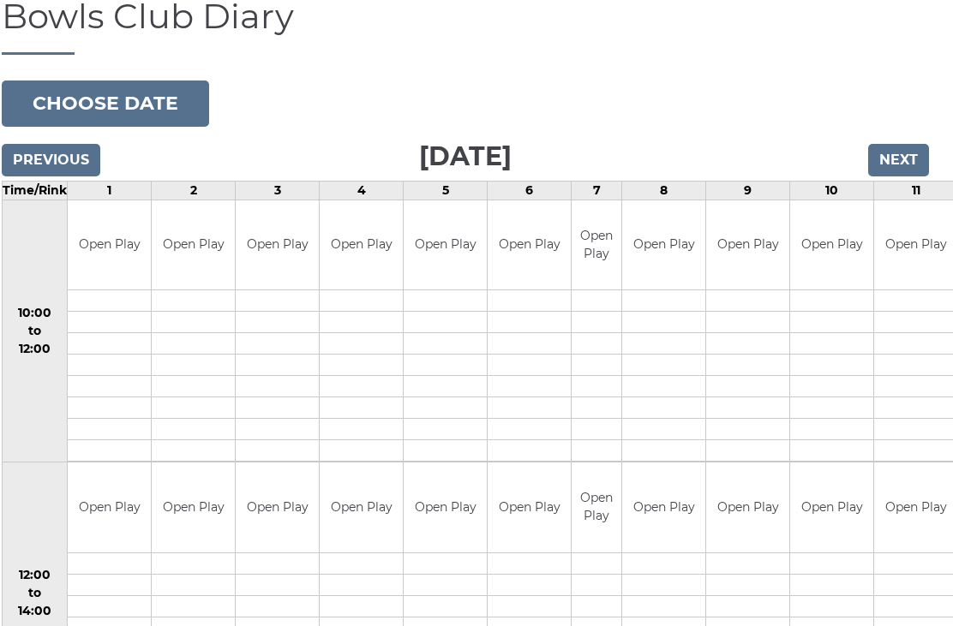
click at [53, 91] on button "Choose date" at bounding box center [105, 104] width 207 height 46
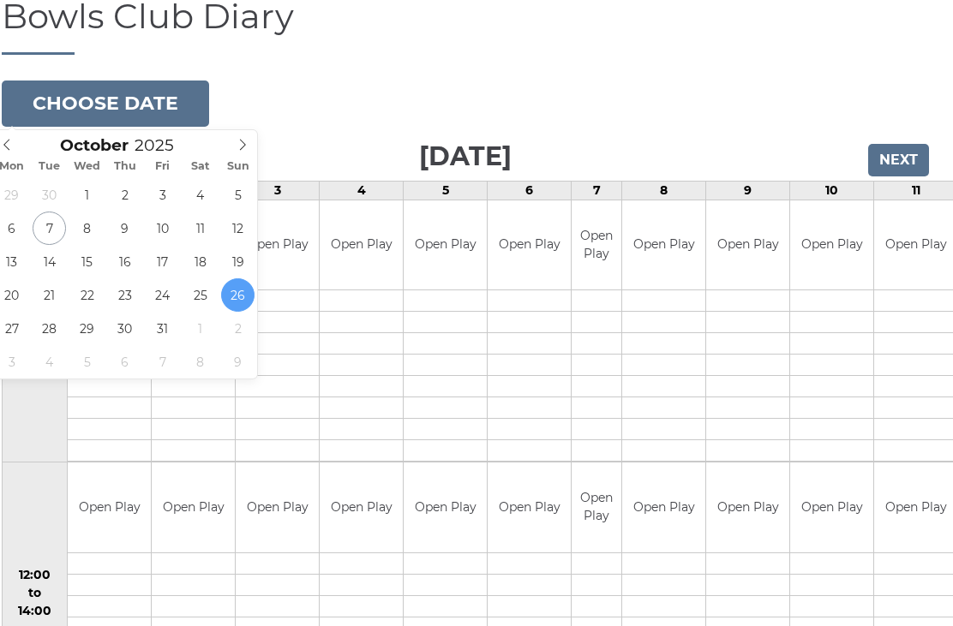
type input "[DATE]"
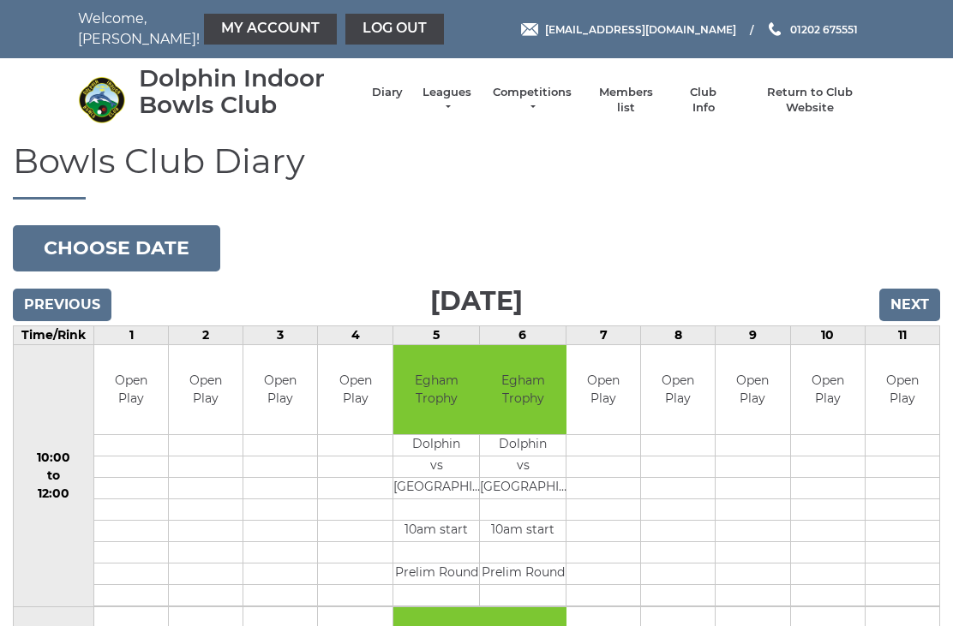
click at [44, 248] on button "Choose date" at bounding box center [116, 248] width 207 height 46
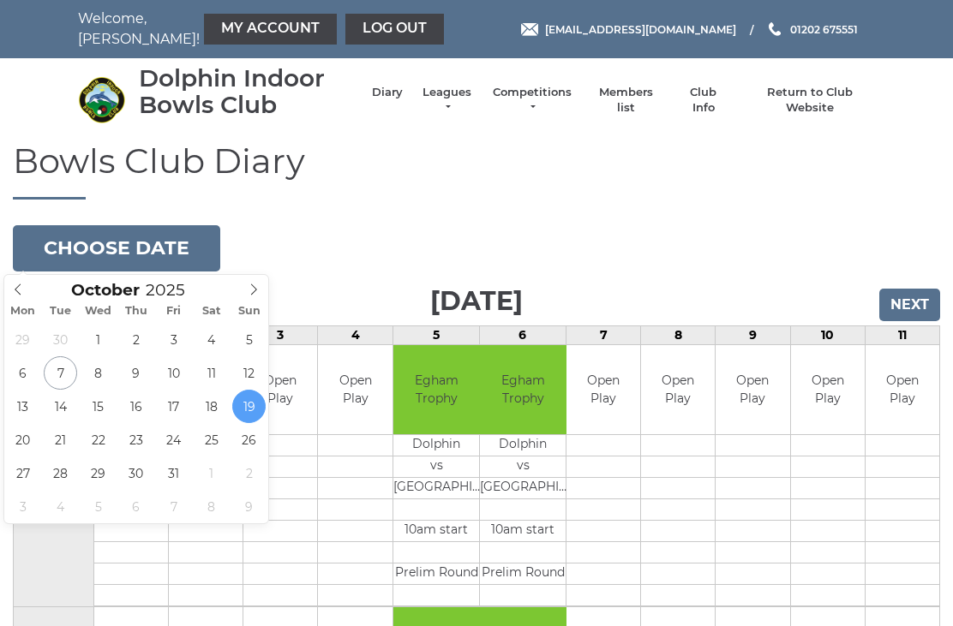
type input "[DATE]"
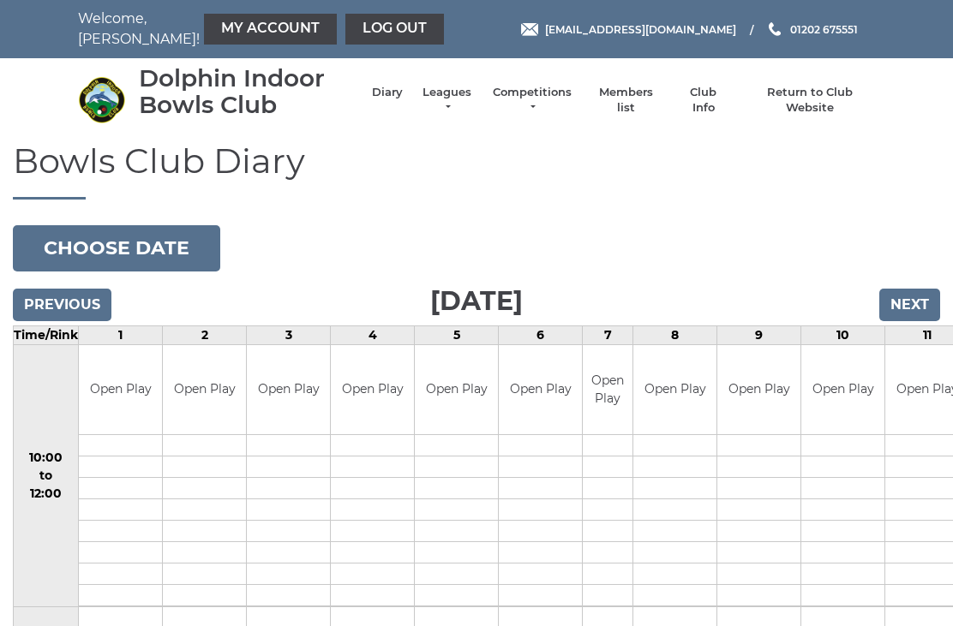
click at [601, 457] on td at bounding box center [608, 467] width 50 height 21
click at [700, 432] on td "Open Play" at bounding box center [674, 390] width 83 height 90
click at [801, 440] on td at bounding box center [842, 445] width 83 height 21
click at [922, 298] on input "Next" at bounding box center [909, 305] width 61 height 33
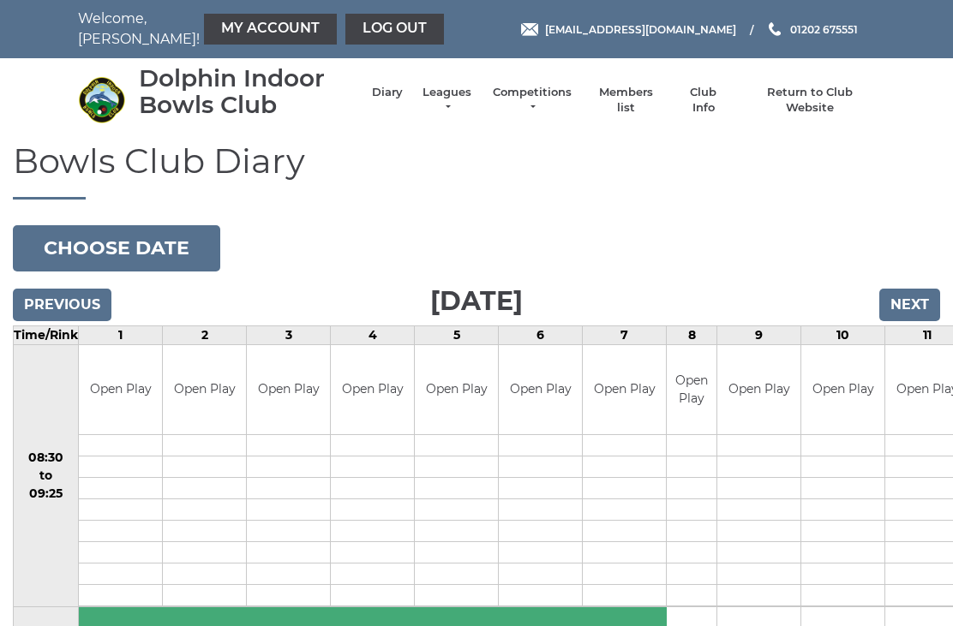
click at [42, 303] on input "Previous" at bounding box center [62, 305] width 99 height 33
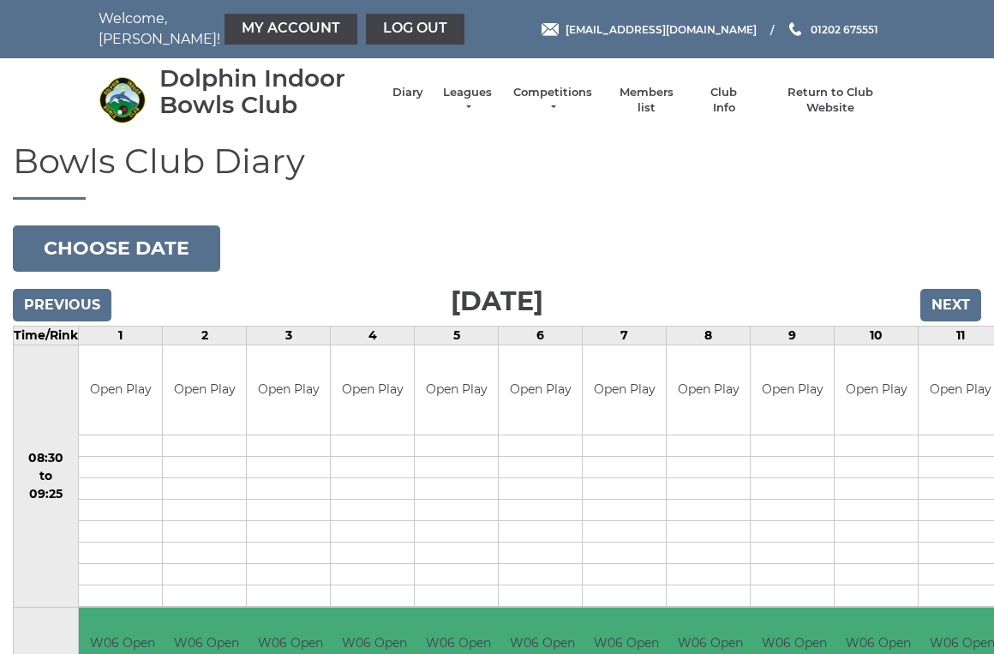
click at [960, 300] on input "Next" at bounding box center [950, 305] width 61 height 33
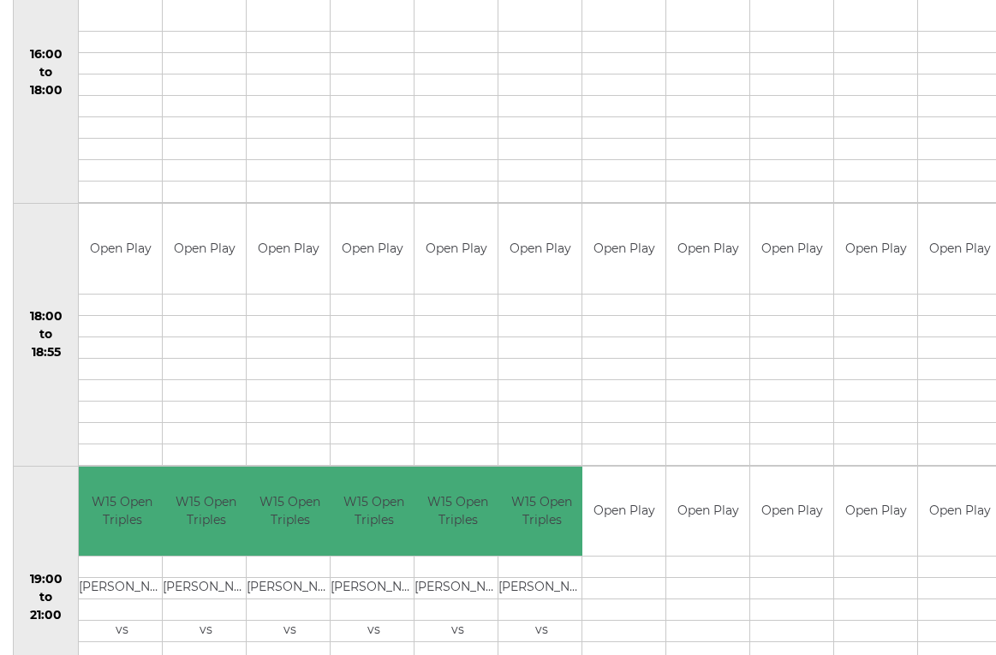
scroll to position [1514, 0]
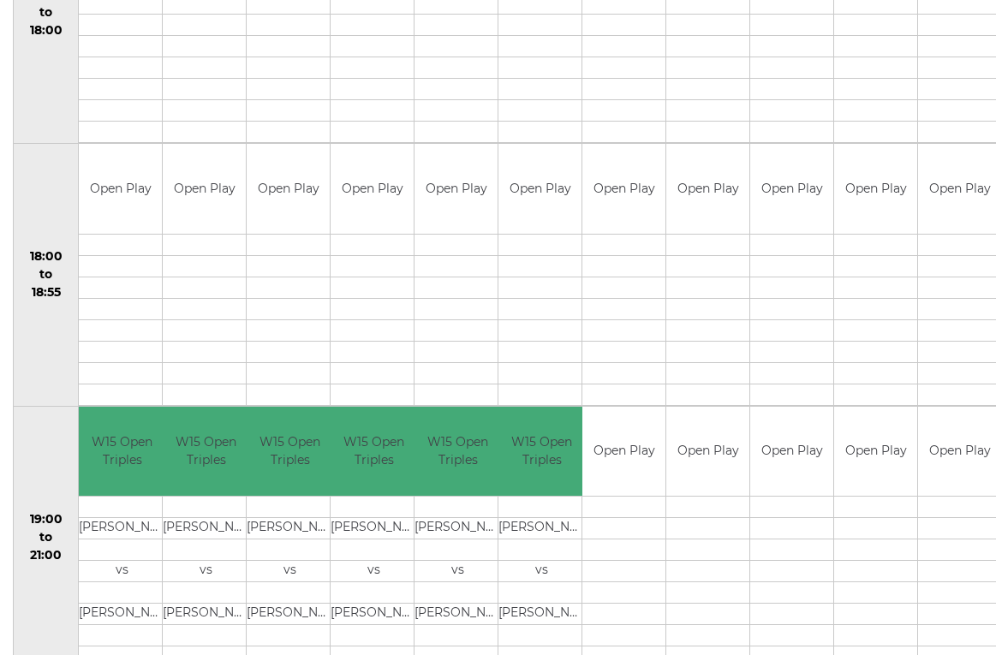
click at [792, 511] on td at bounding box center [791, 507] width 83 height 21
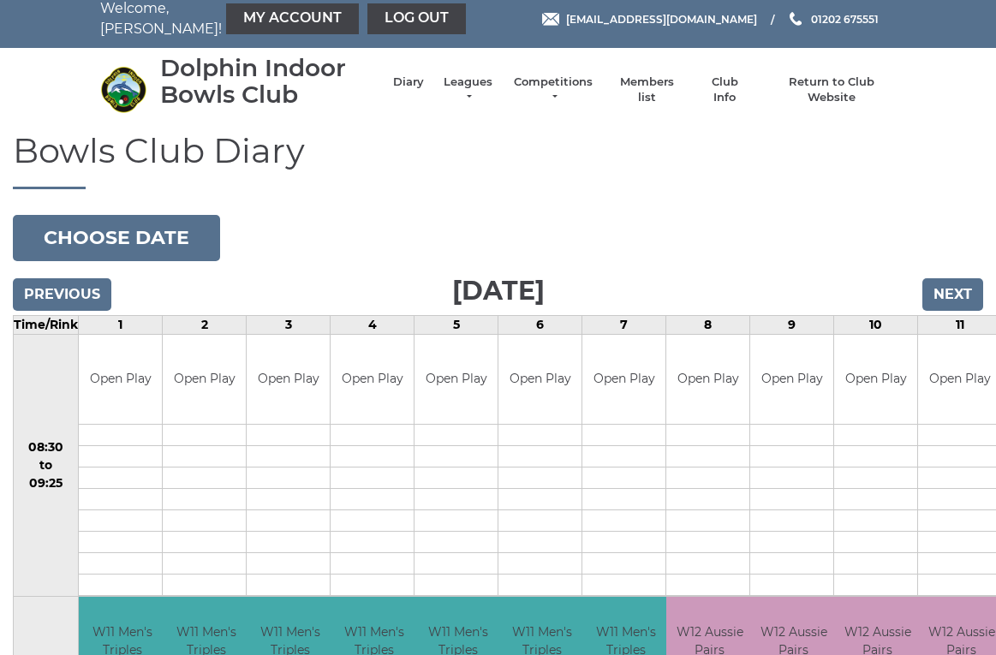
scroll to position [0, 0]
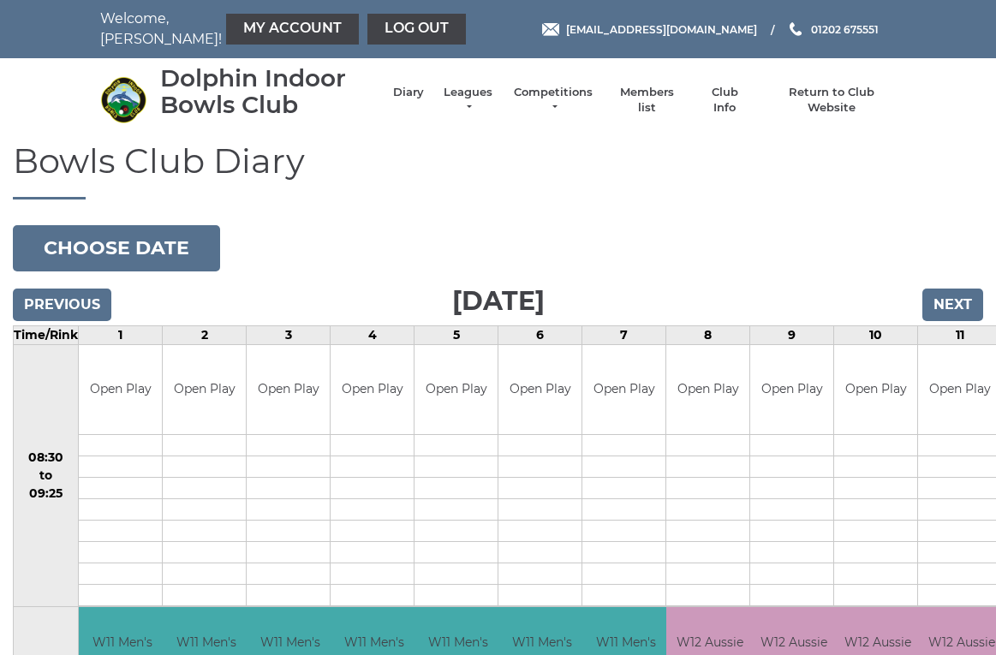
click at [85, 302] on input "Previous" at bounding box center [62, 305] width 99 height 33
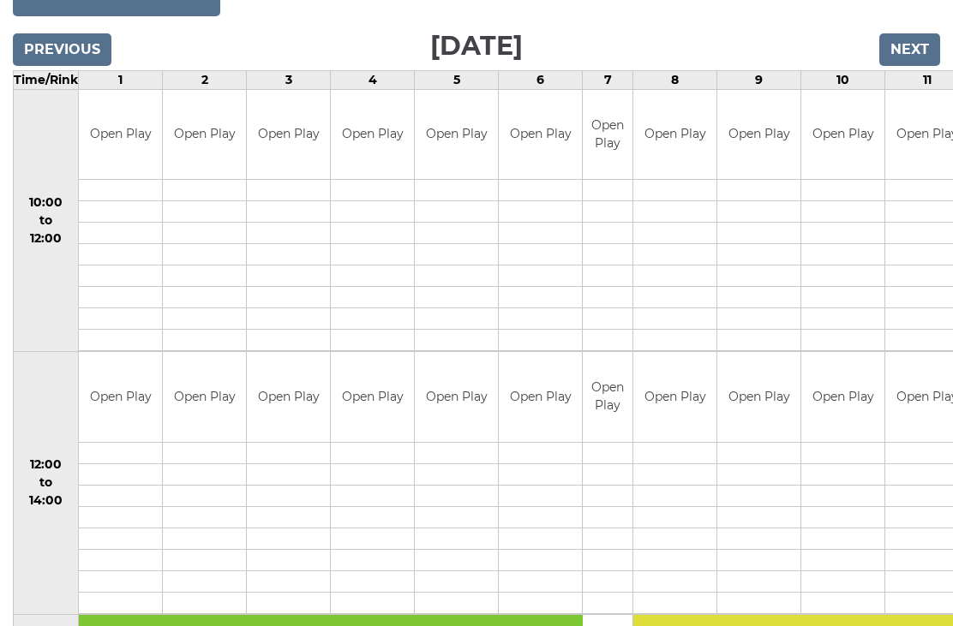
scroll to position [261, 0]
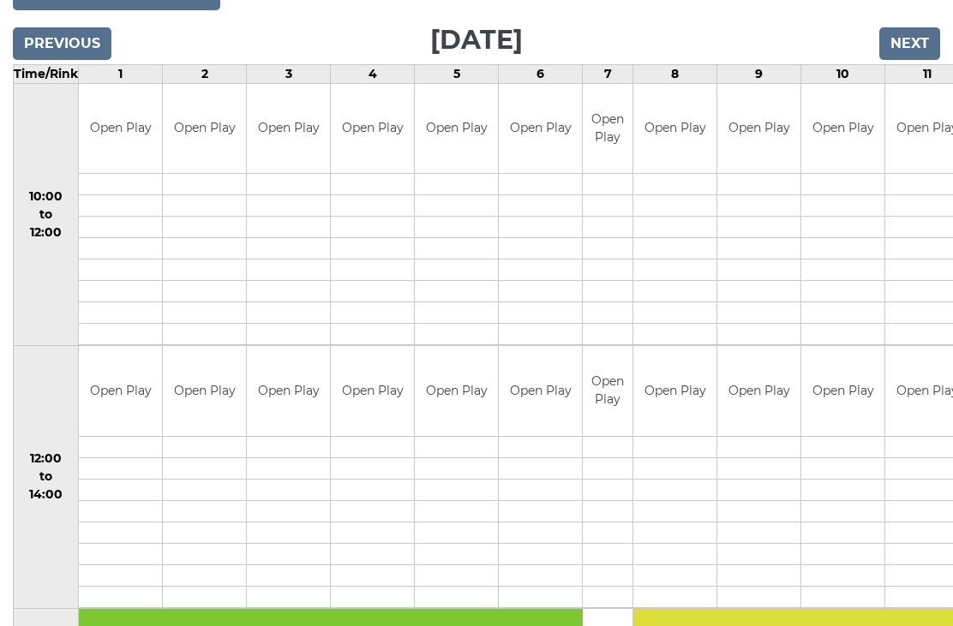
click at [919, 36] on input "Next" at bounding box center [909, 43] width 61 height 33
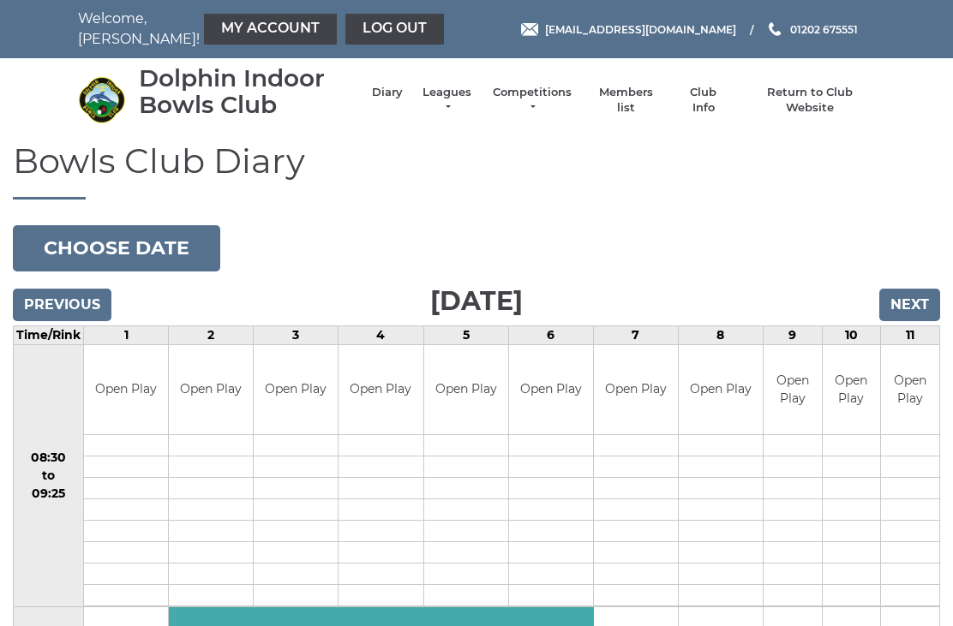
click at [913, 297] on input "Next" at bounding box center [909, 305] width 61 height 33
